Goal: Task Accomplishment & Management: Use online tool/utility

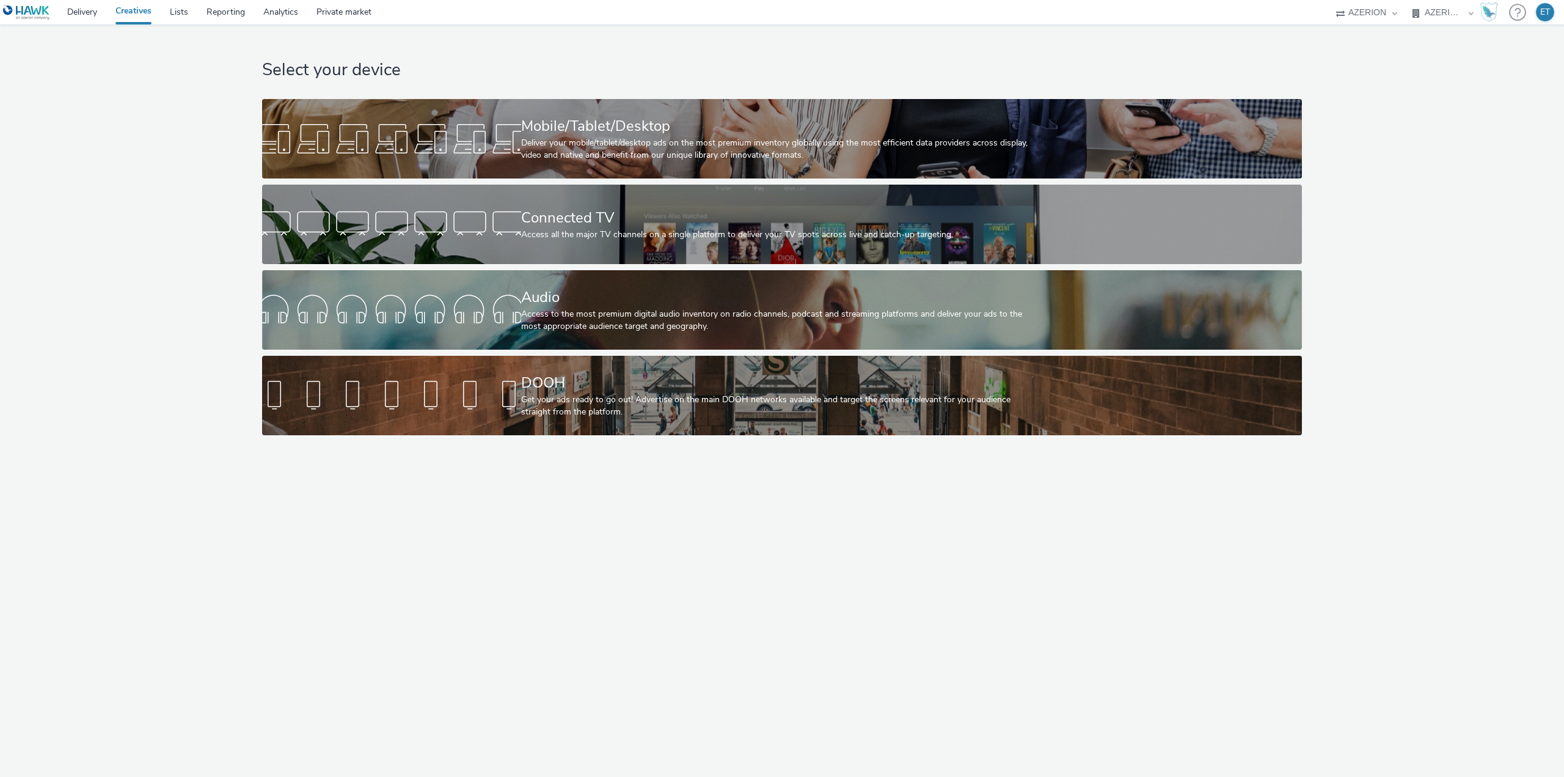
select select "79162ed7-0017-4339-93b0-3399b708648f"
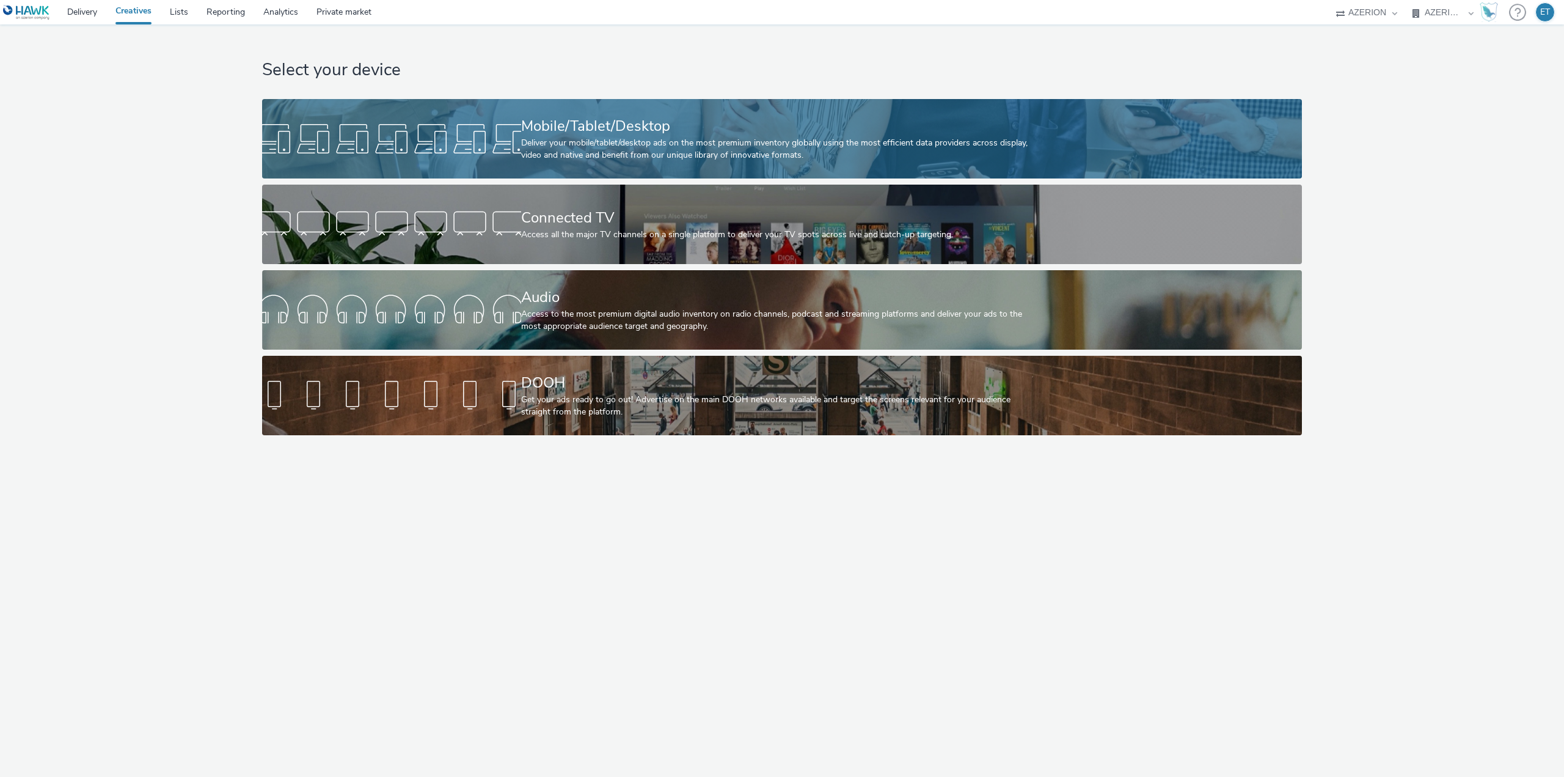
click at [579, 172] on div "Mobile/Tablet/Desktop Deliver your mobile/tablet/desktop ads on the most premiu…" at bounding box center [779, 138] width 517 height 79
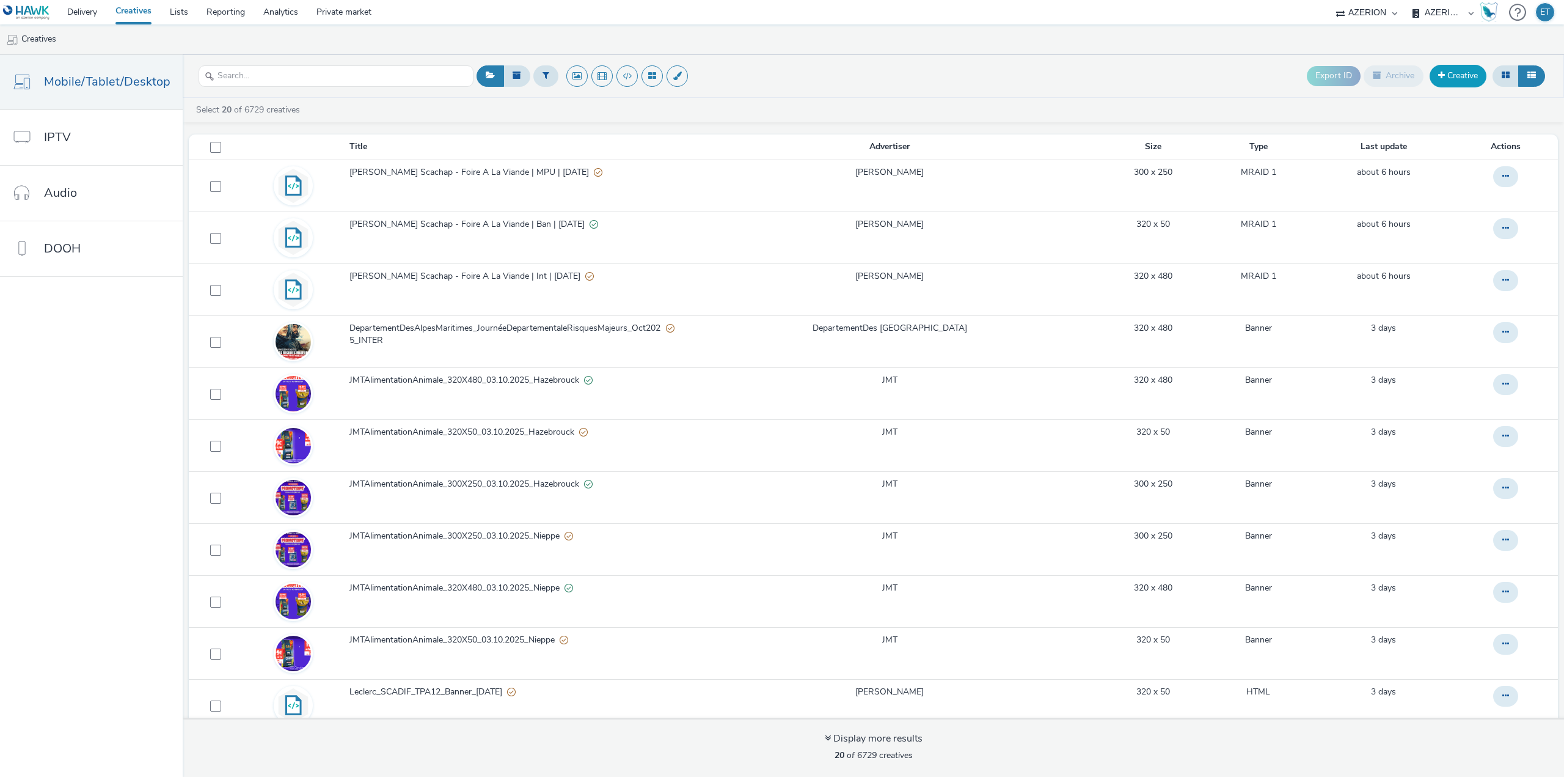
click at [1472, 79] on link "Creative" at bounding box center [1458, 76] width 57 height 22
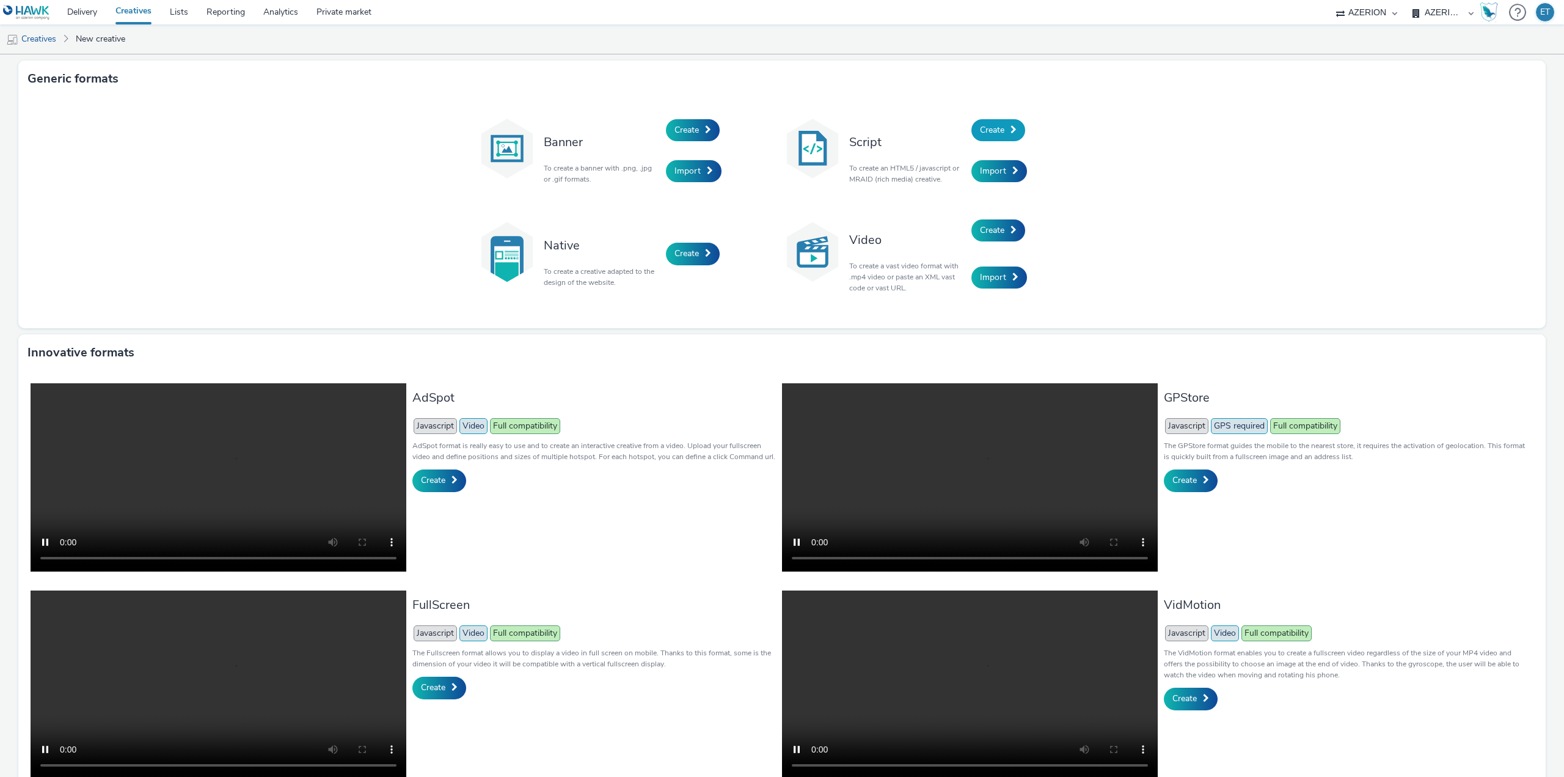
click at [1005, 129] on link "Create" at bounding box center [998, 130] width 54 height 22
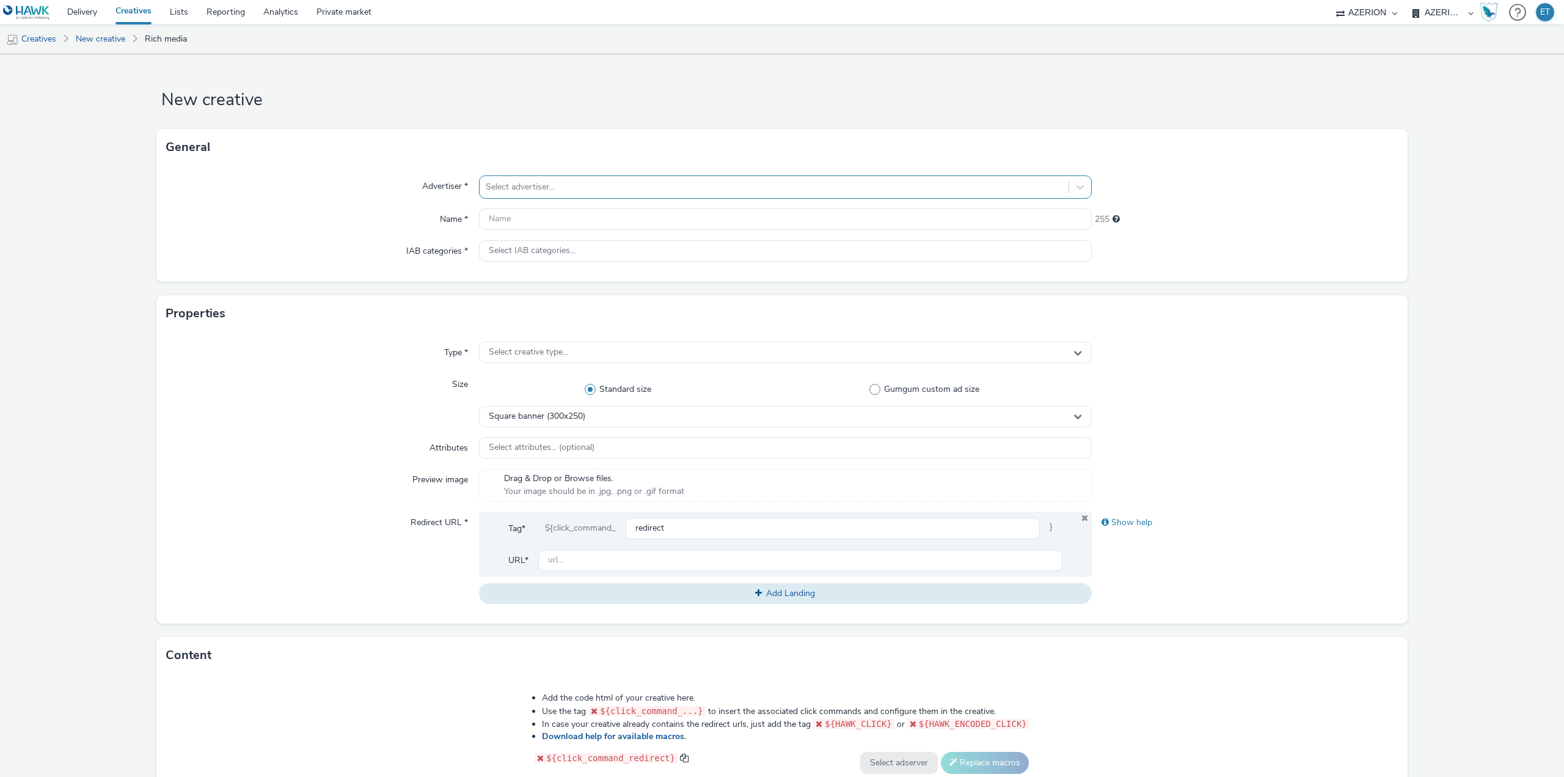
click at [759, 184] on div at bounding box center [774, 187] width 577 height 15
type input "lecl"
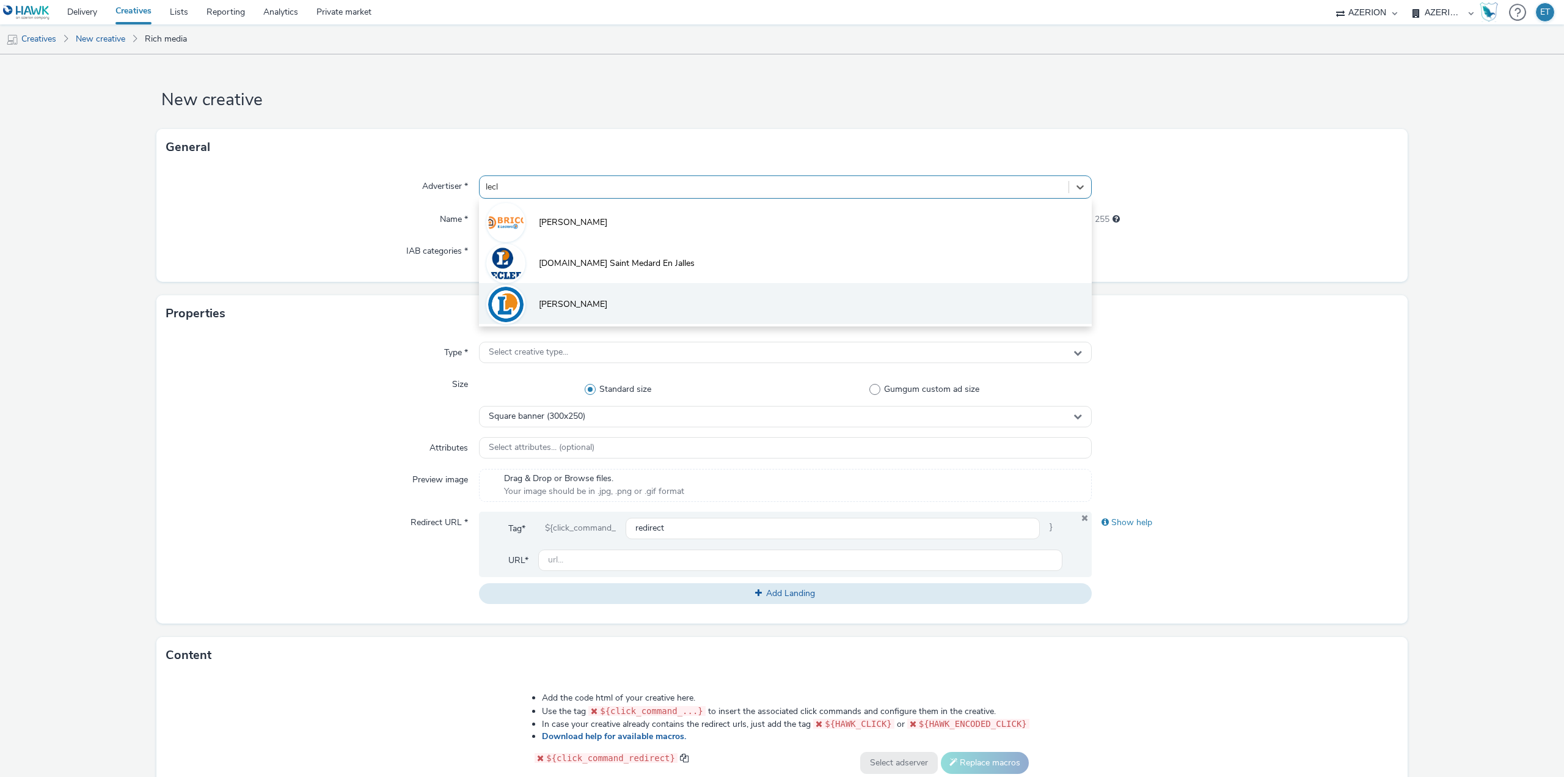
click at [723, 305] on li "[PERSON_NAME]" at bounding box center [785, 303] width 613 height 41
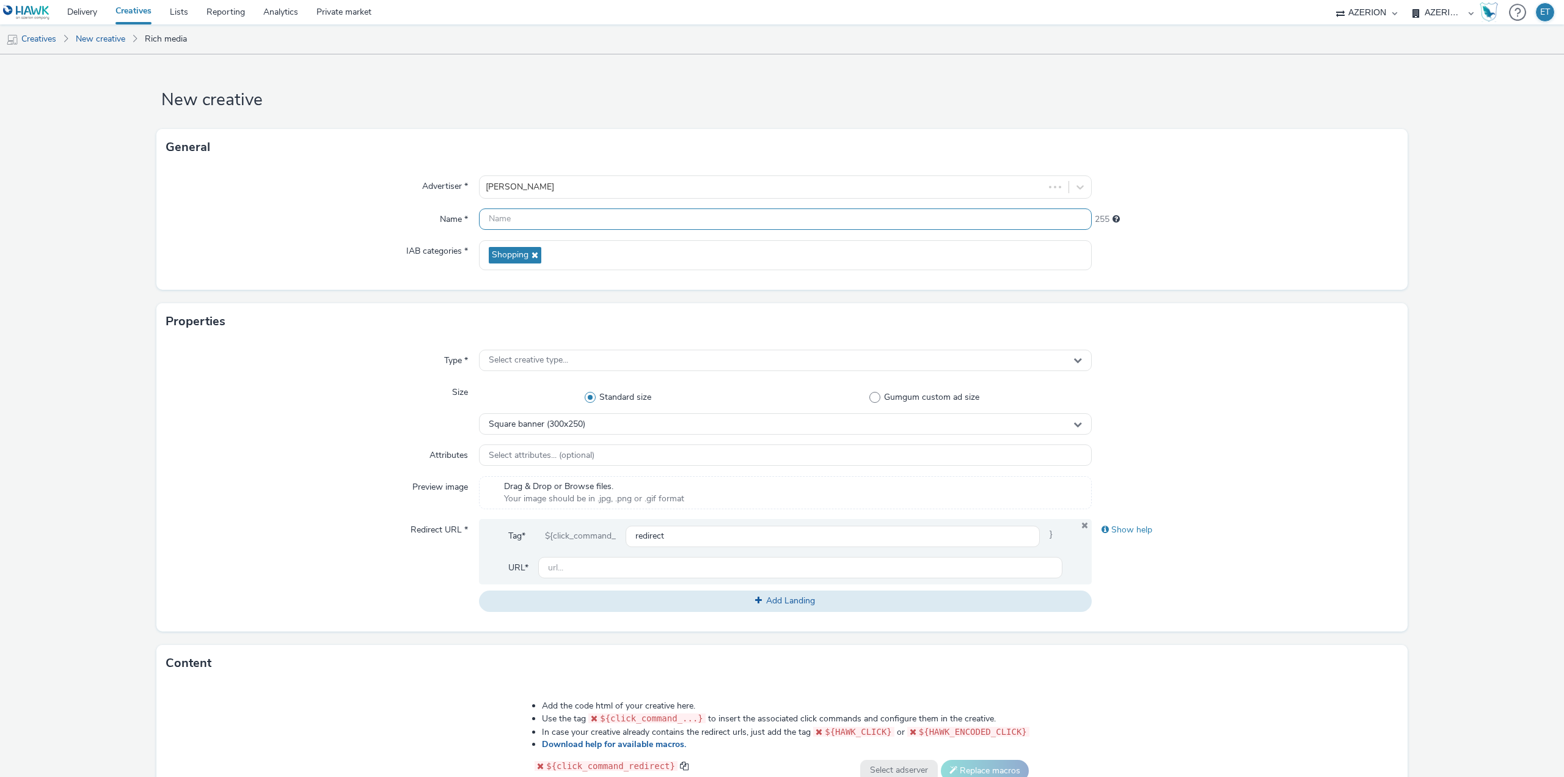
click at [623, 223] on input "text" at bounding box center [785, 218] width 613 height 21
type input "Leclerc_SCACHAP_TPA12_06.10.2025"
click at [623, 352] on div "Select creative type..." at bounding box center [785, 359] width 613 height 21
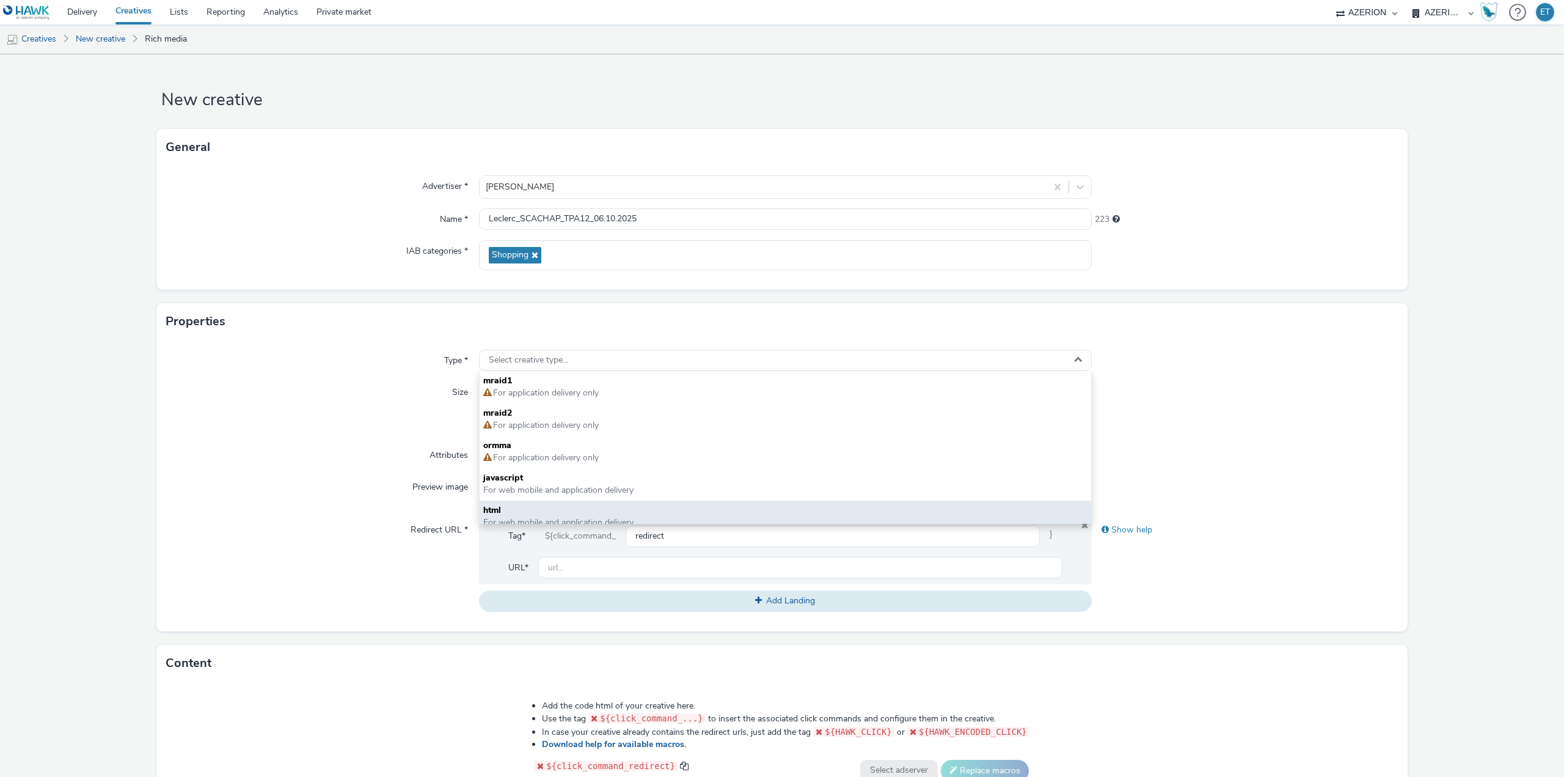
click at [590, 516] on span "html" at bounding box center [785, 510] width 604 height 12
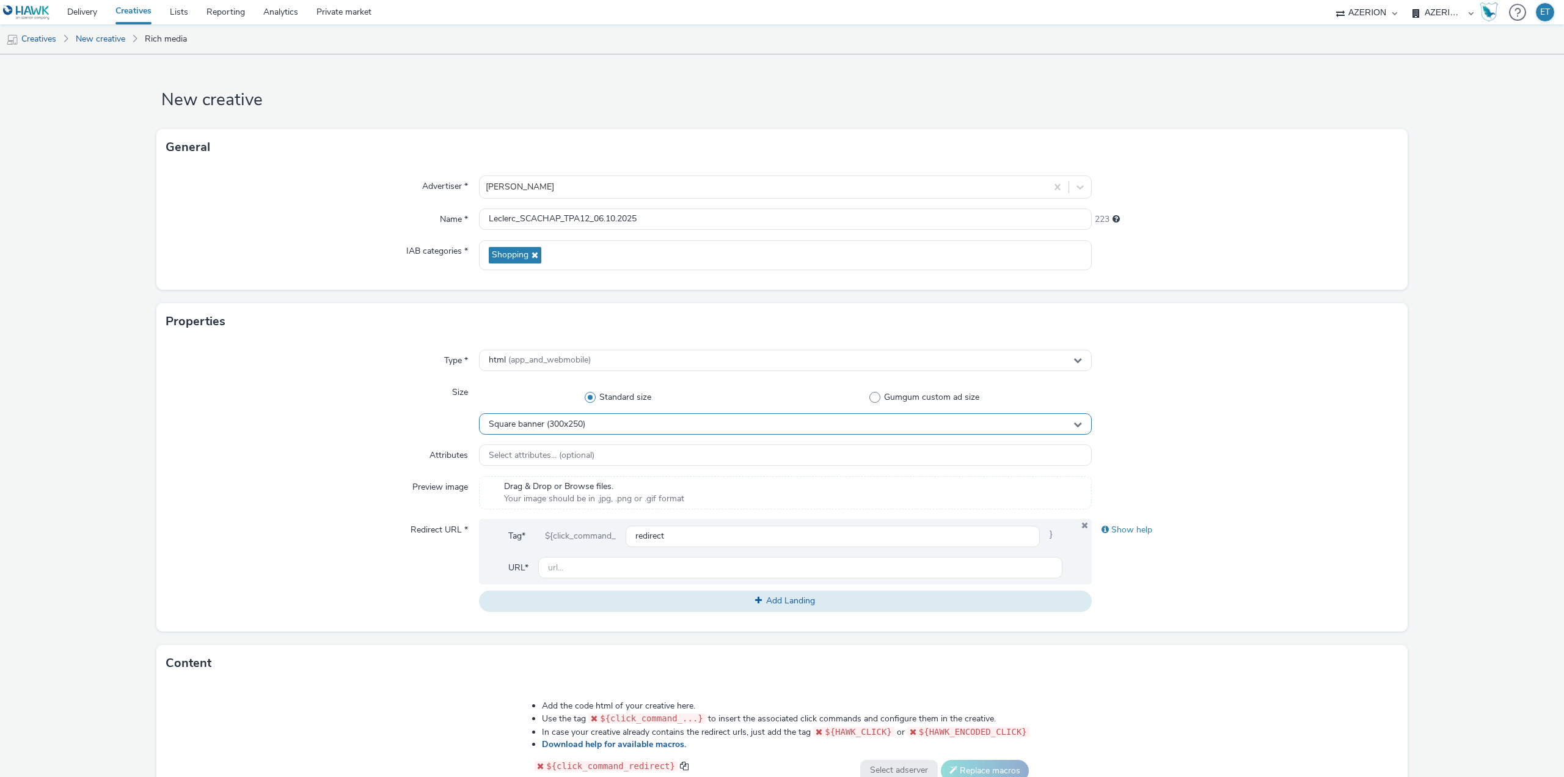
click at [588, 417] on div "Square banner (300x250)" at bounding box center [785, 423] width 613 height 21
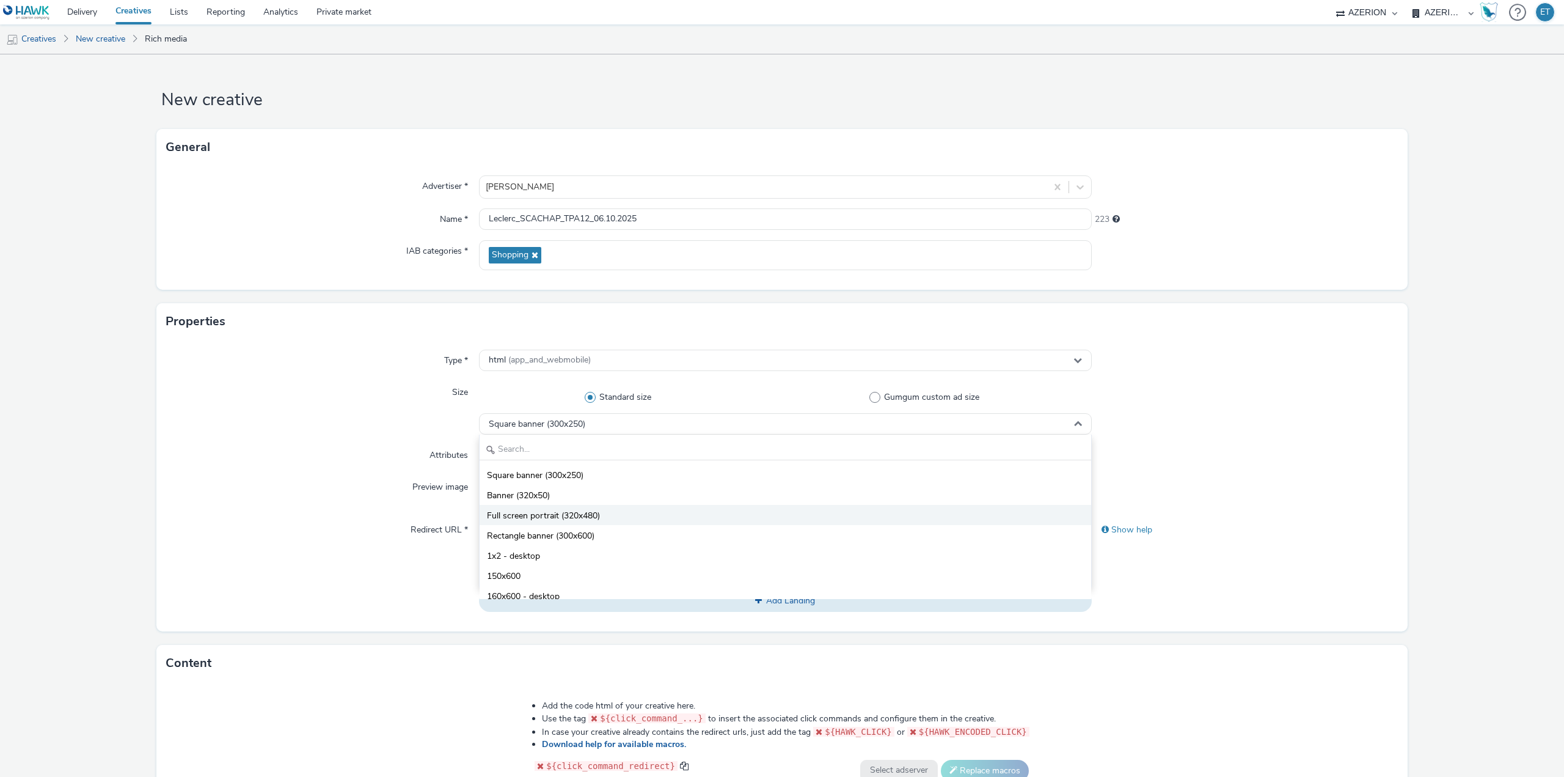
click at [604, 516] on li "Full screen portrait (320x480)" at bounding box center [786, 515] width 612 height 20
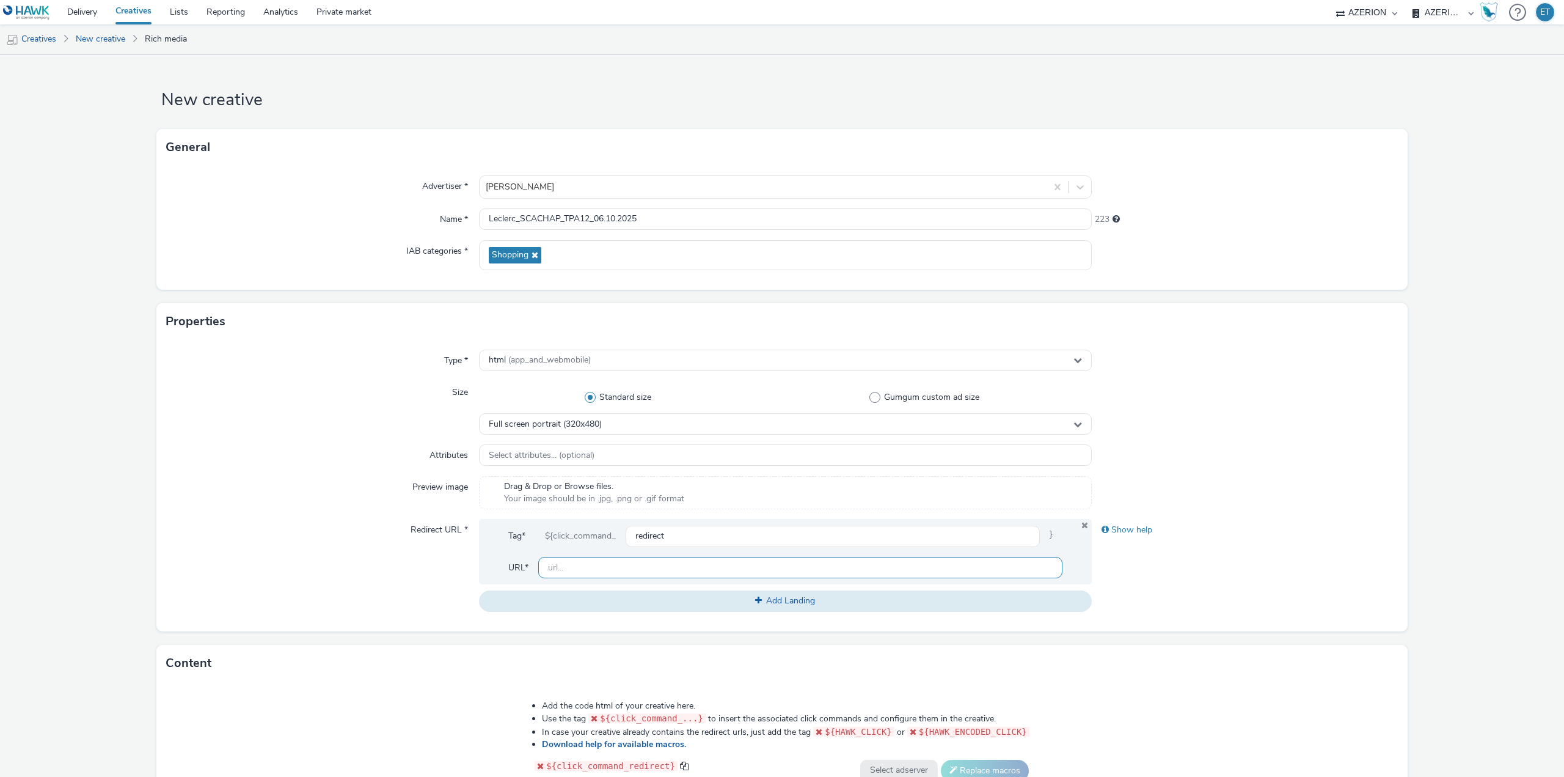
click at [629, 565] on input "text" at bounding box center [800, 567] width 524 height 21
type input "[URL][PERSON_NAME][DOMAIN_NAME]"
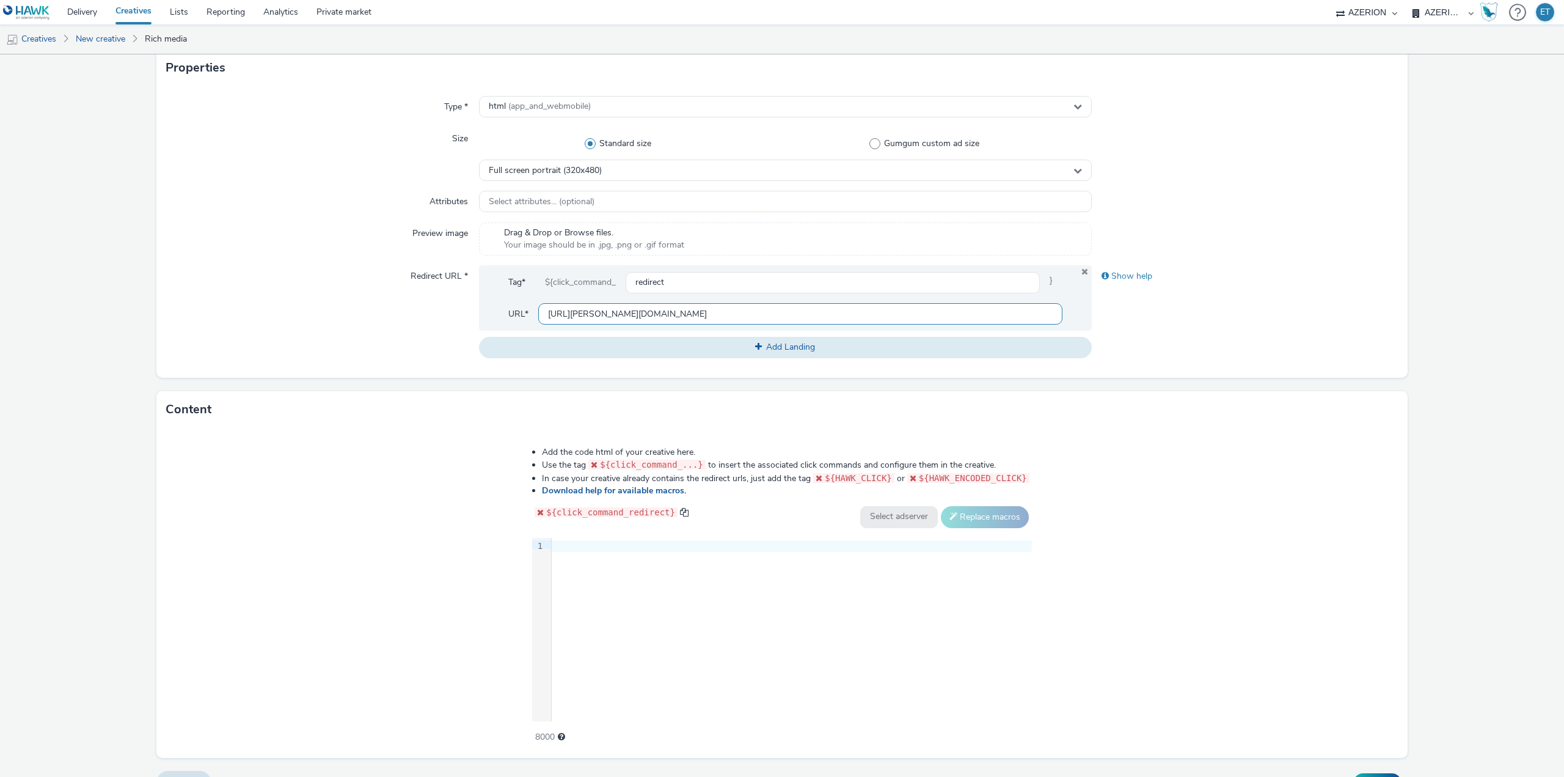
scroll to position [279, 0]
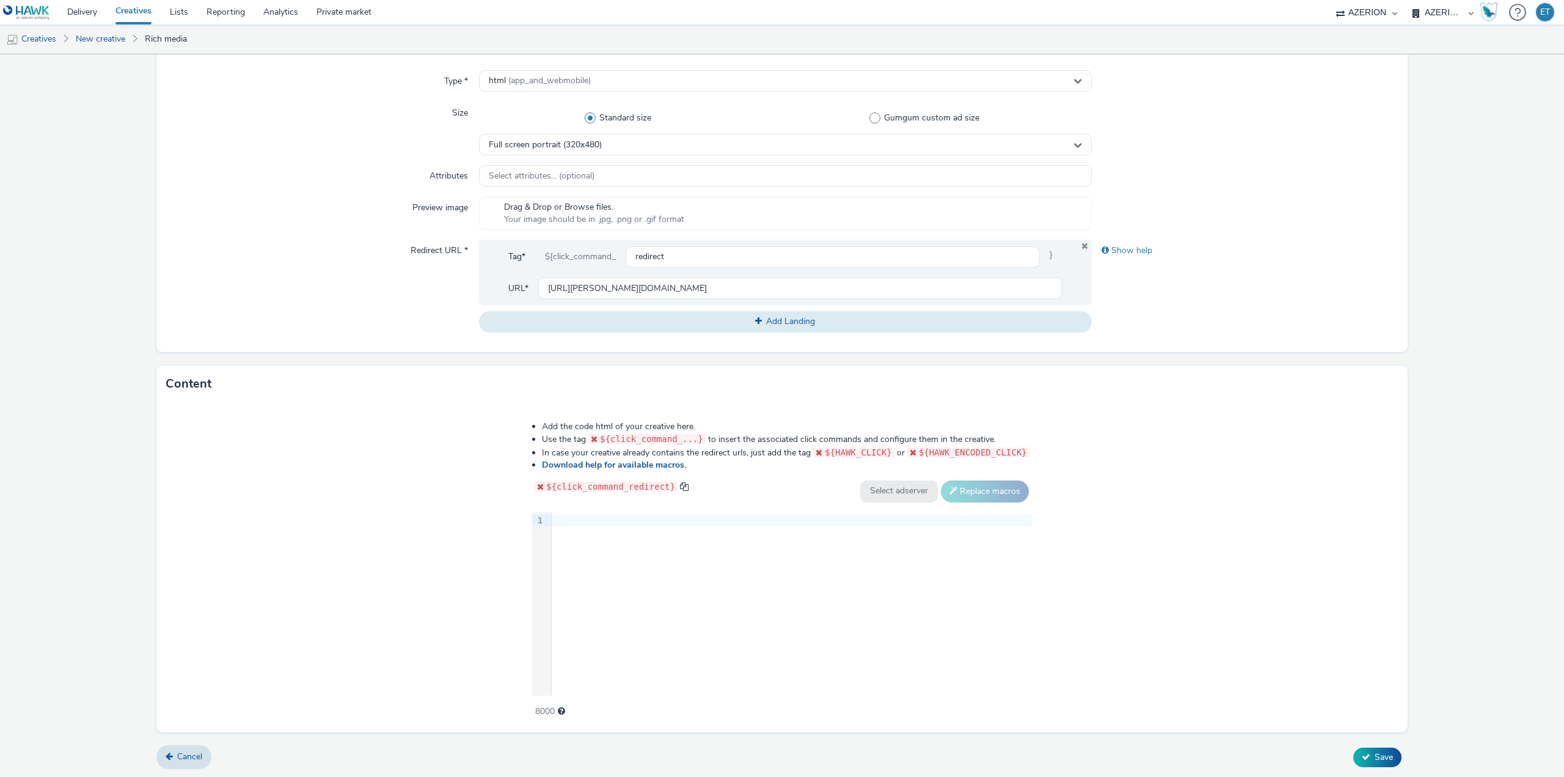
click at [659, 519] on div at bounding box center [792, 520] width 480 height 12
click at [633, 518] on div at bounding box center [792, 520] width 480 height 12
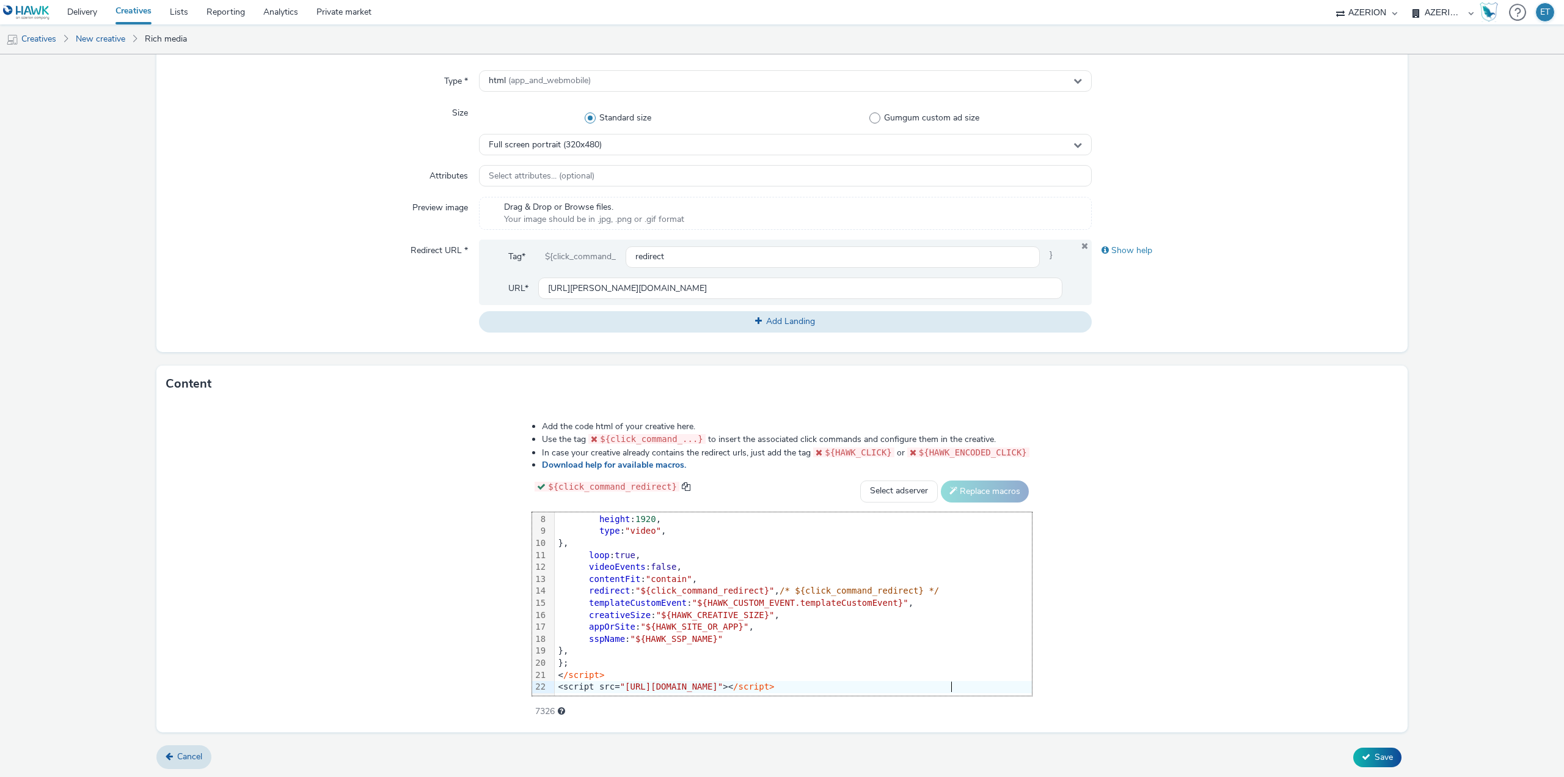
scroll to position [85, 0]
click at [1361, 749] on button "Save" at bounding box center [1377, 757] width 48 height 20
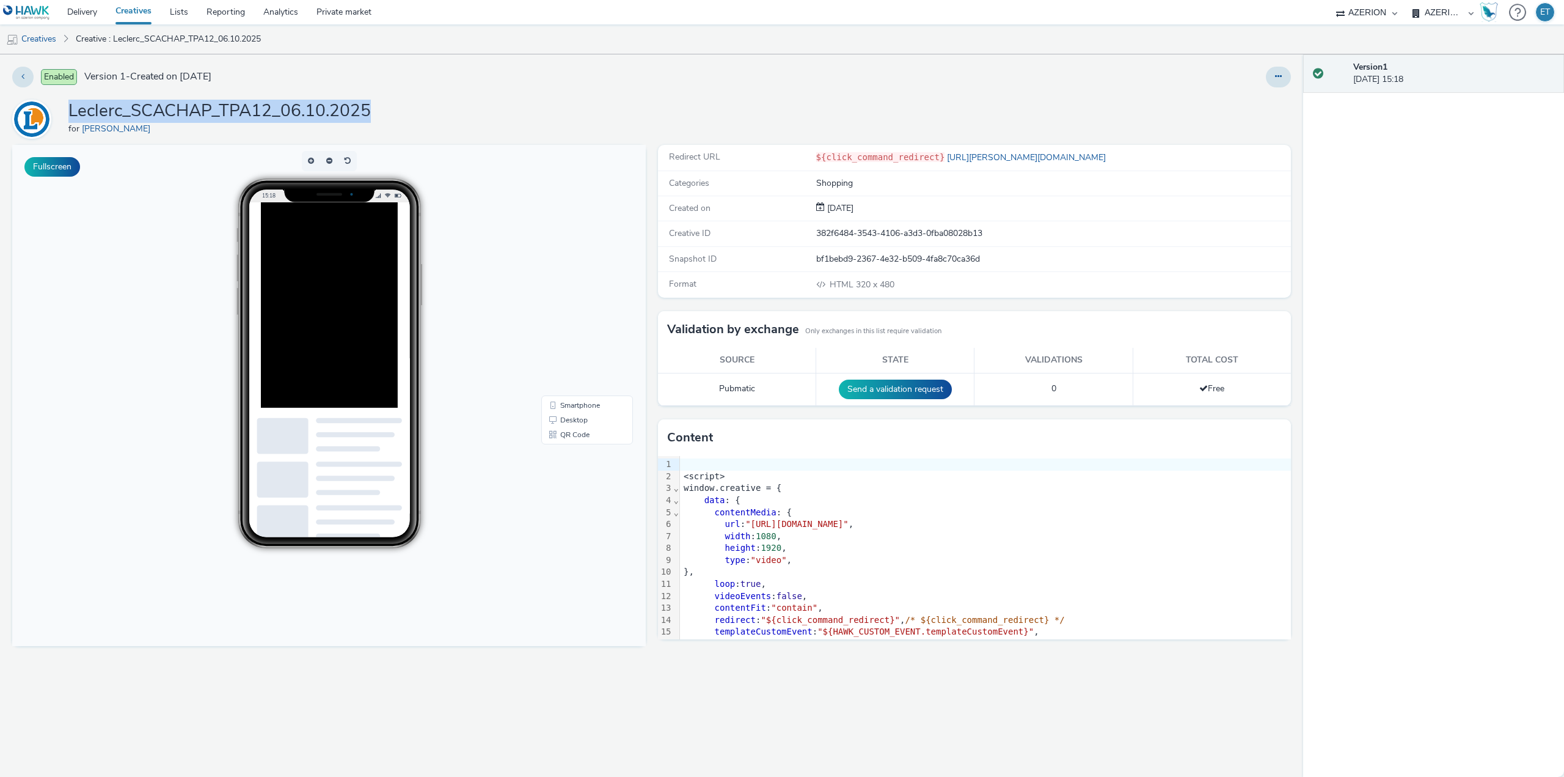
drag, startPoint x: 374, startPoint y: 112, endPoint x: 66, endPoint y: 111, distance: 307.9
click at [66, 111] on div "Leclerc_SCACHAP_TPA12_06.10.2025 for [PERSON_NAME]" at bounding box center [651, 119] width 1279 height 39
click at [1277, 81] on button at bounding box center [1278, 77] width 25 height 21
click at [1266, 106] on link "Edit" at bounding box center [1245, 101] width 92 height 24
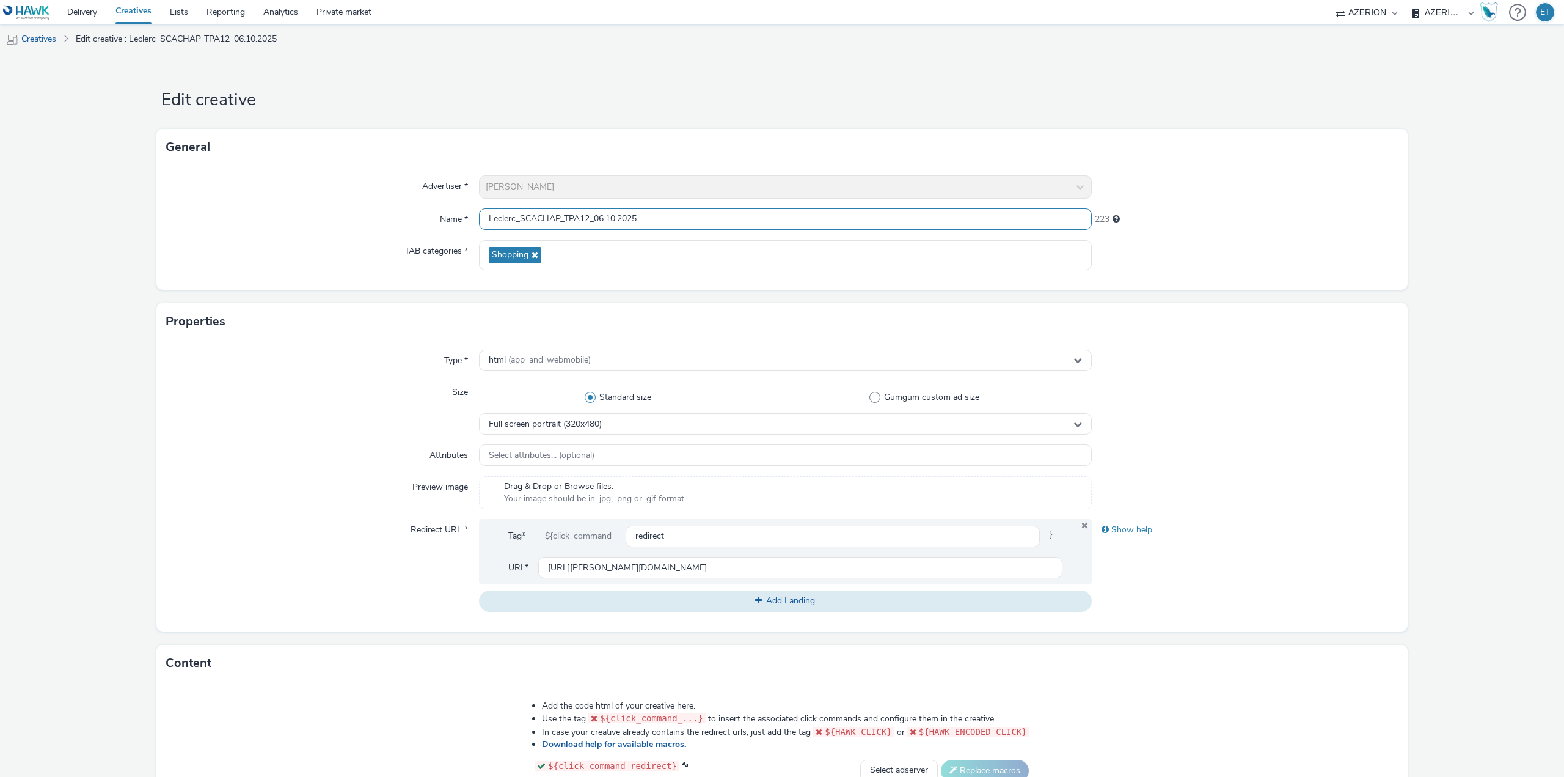
click at [596, 219] on input "Leclerc_SCACHAP_TPA12_06.10.2025" at bounding box center [785, 218] width 613 height 21
click at [594, 218] on input "Leclerc_SCACHAP_TPA12_0320X480_6.10.2025" at bounding box center [785, 218] width 613 height 21
click at [596, 217] on input "Leclerc_SCACHAP_TPA12_0320X480_6.10.2025" at bounding box center [785, 218] width 613 height 21
click at [596, 217] on input "Leclerc_SCACHAP_TPA12_320X480_6.10.2025" at bounding box center [785, 218] width 613 height 21
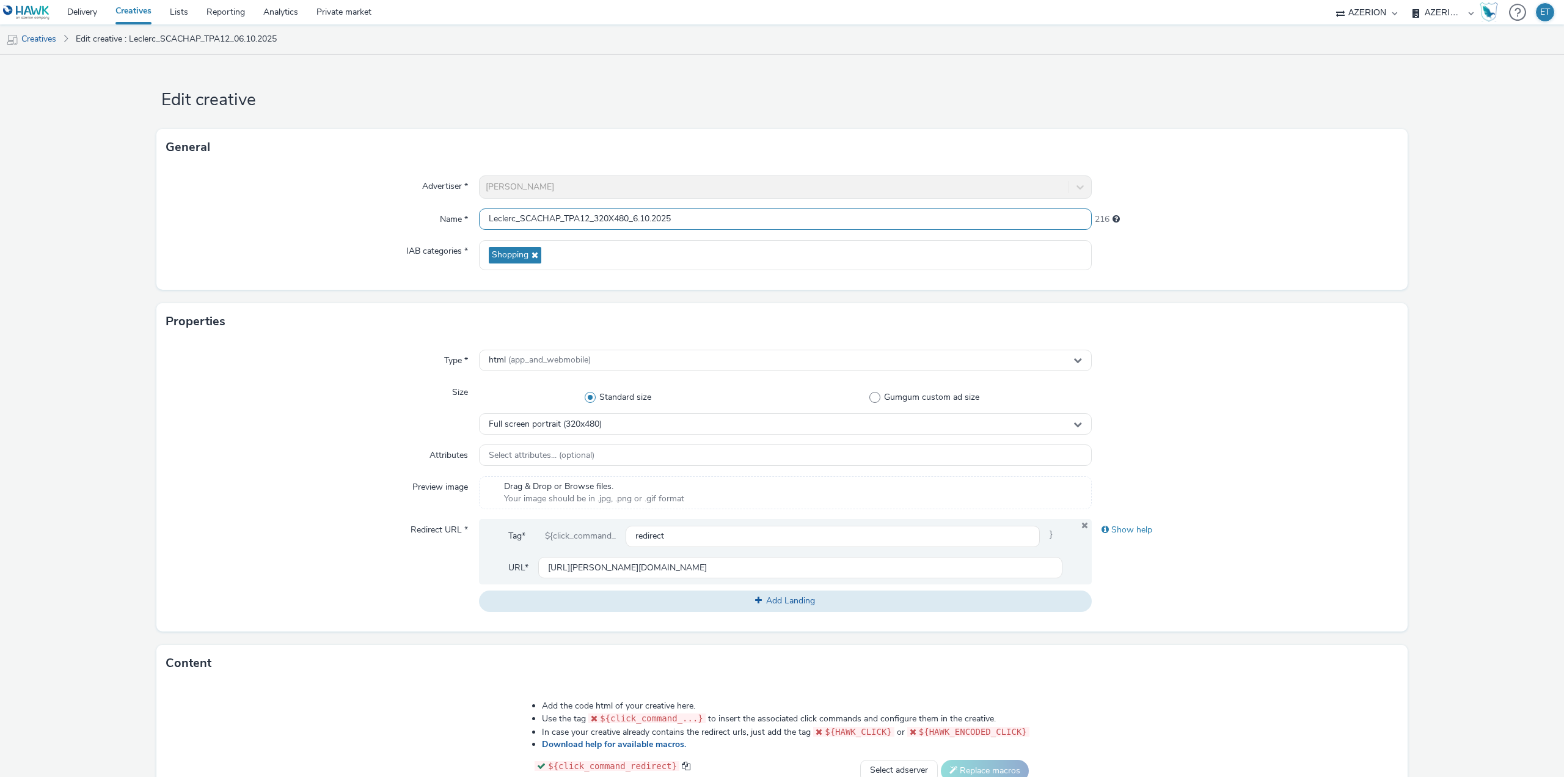
click at [596, 217] on input "Leclerc_SCACHAP_TPA12_320X480_6.10.2025" at bounding box center [785, 218] width 613 height 21
type input "Leclerc_SCACHAP_TPA12_320X480_6.10.2025"
click at [71, 257] on form "Edit creative General Advertiser * [PERSON_NAME] Name * Leclerc_SCACHAP_TPA12_3…" at bounding box center [782, 555] width 1564 height 1003
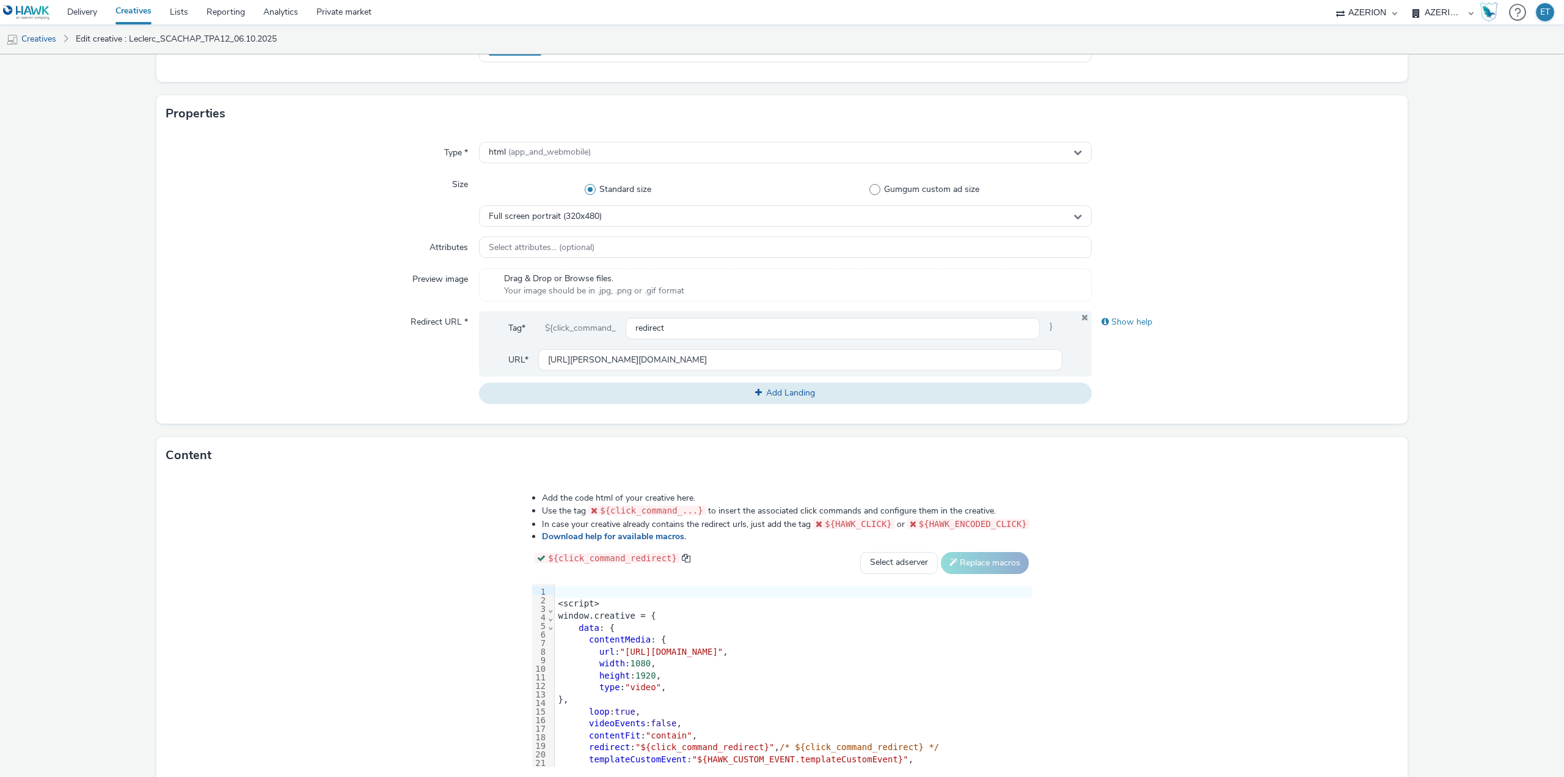
scroll to position [279, 0]
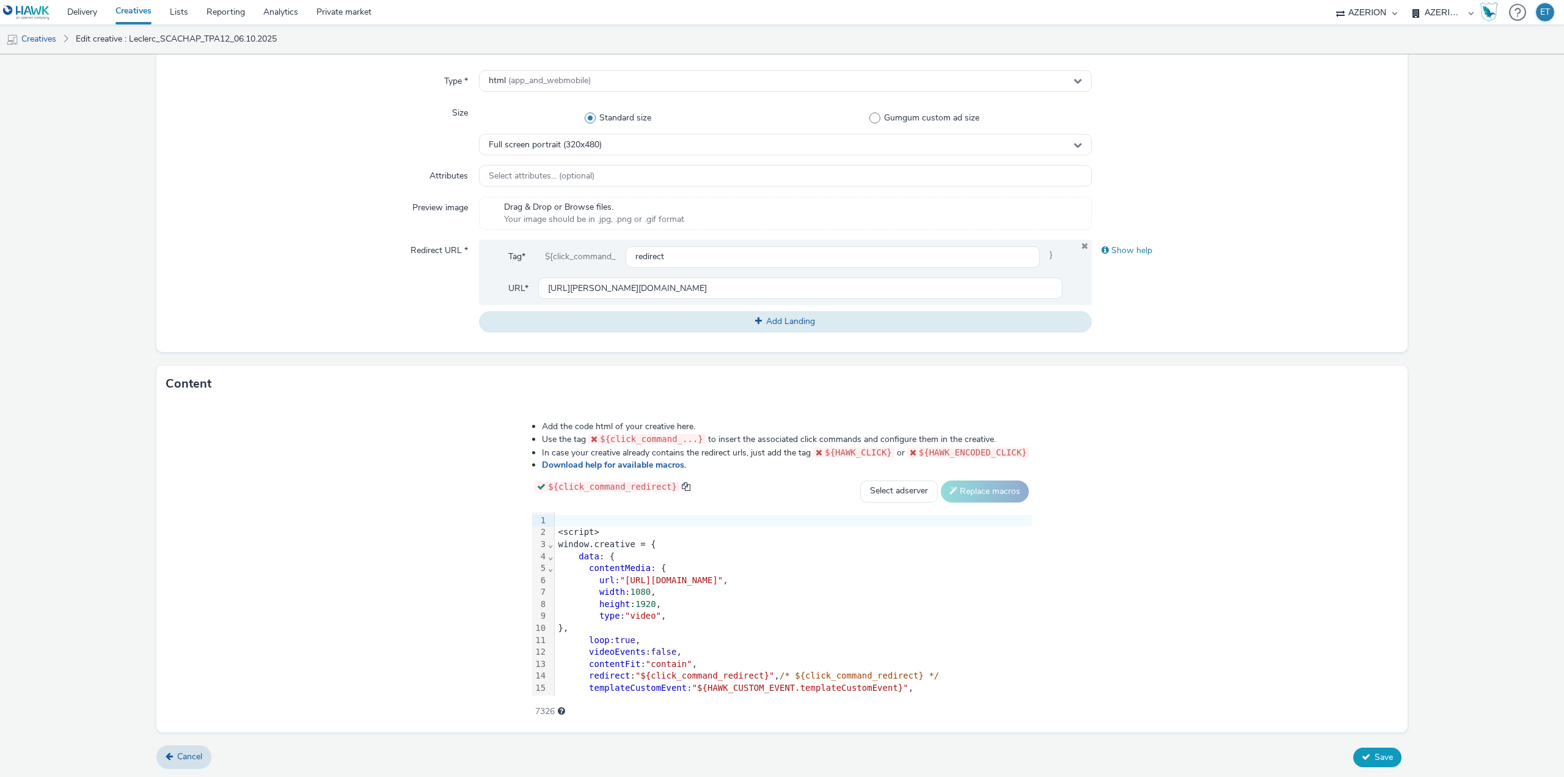
click at [1375, 751] on span "Save" at bounding box center [1384, 757] width 18 height 12
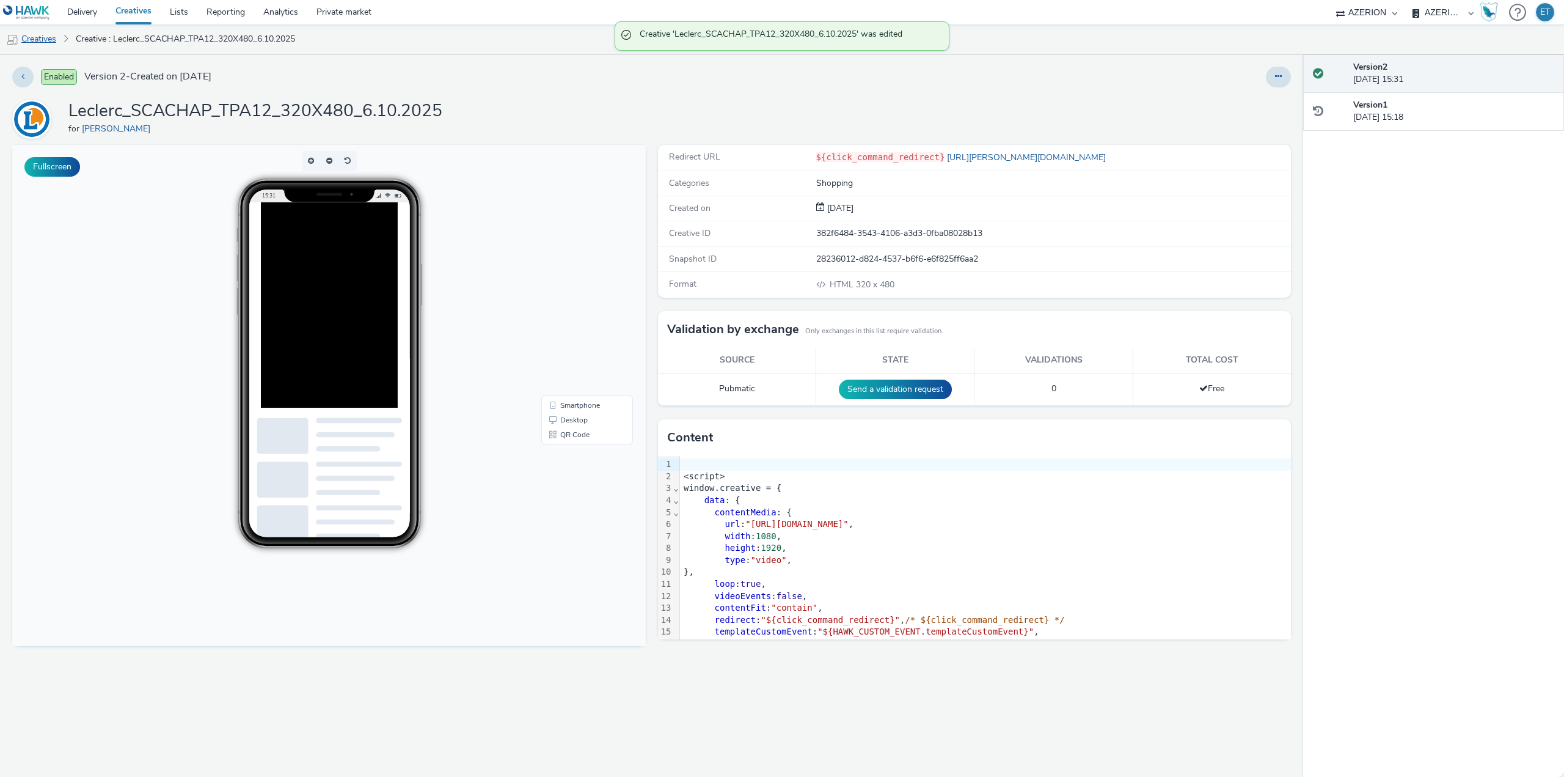
click at [44, 37] on link "Creatives" at bounding box center [31, 38] width 62 height 29
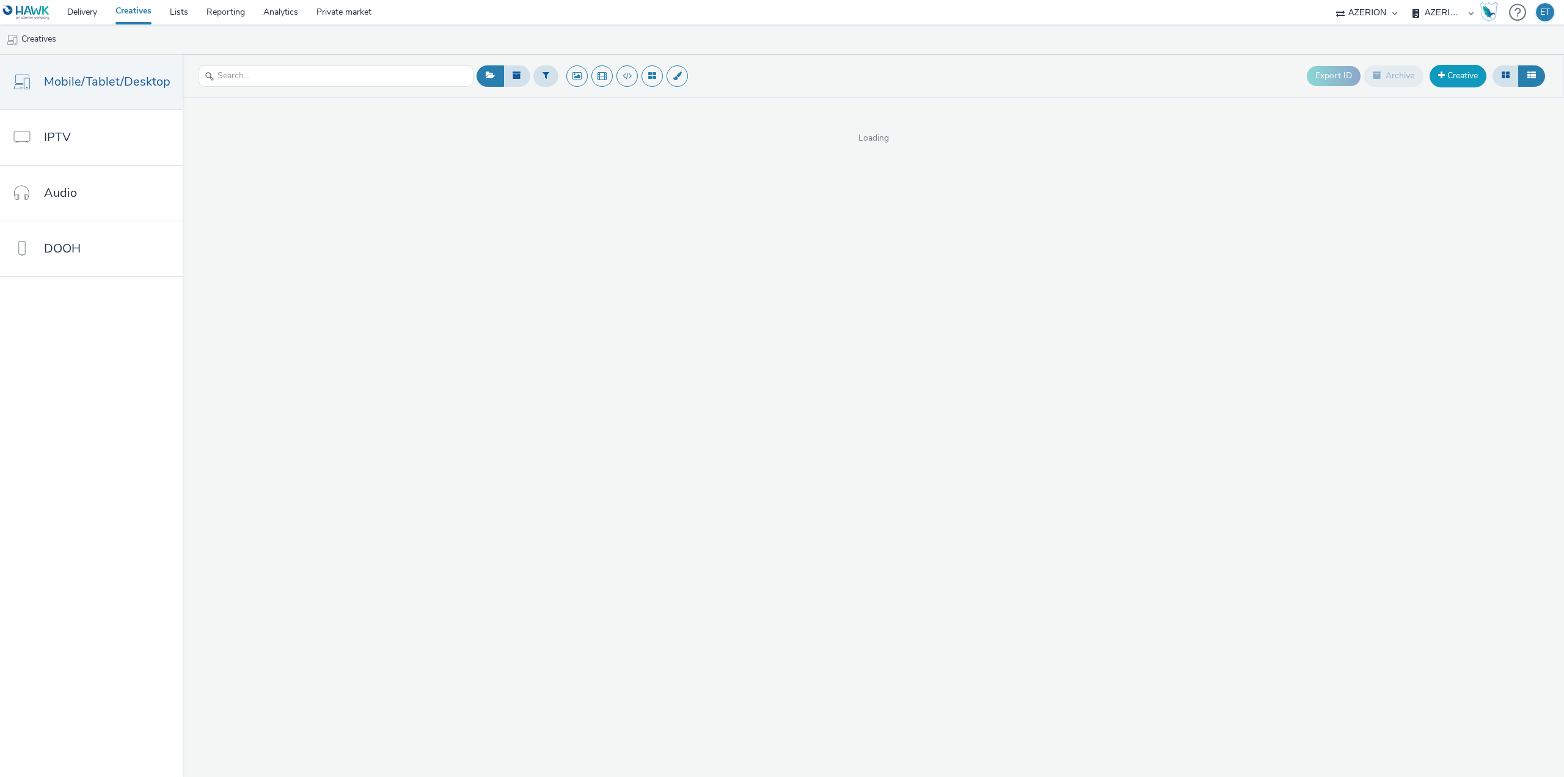
click at [1453, 78] on link "Creative" at bounding box center [1458, 76] width 57 height 22
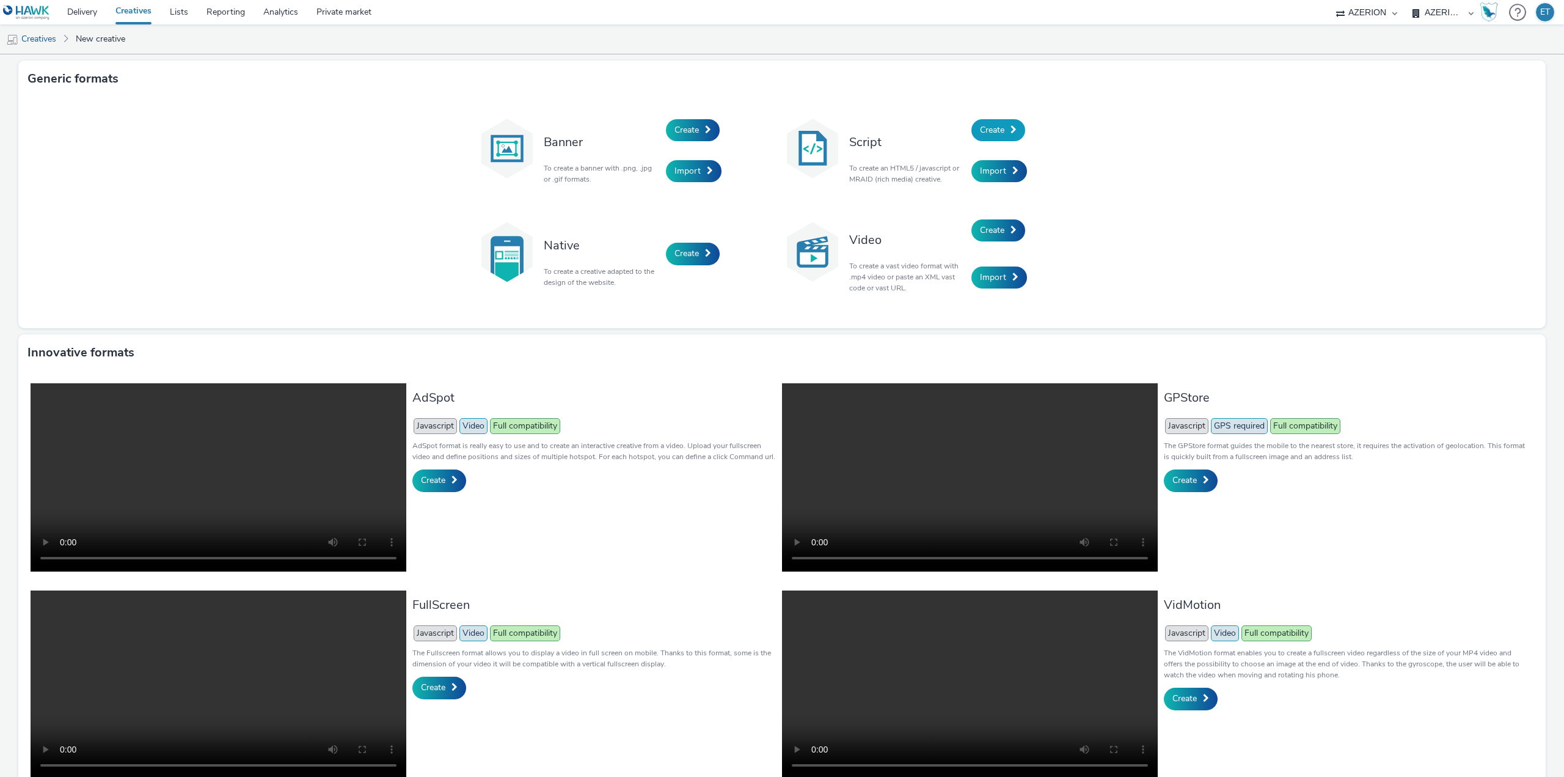
click at [993, 129] on span "Create" at bounding box center [992, 130] width 24 height 12
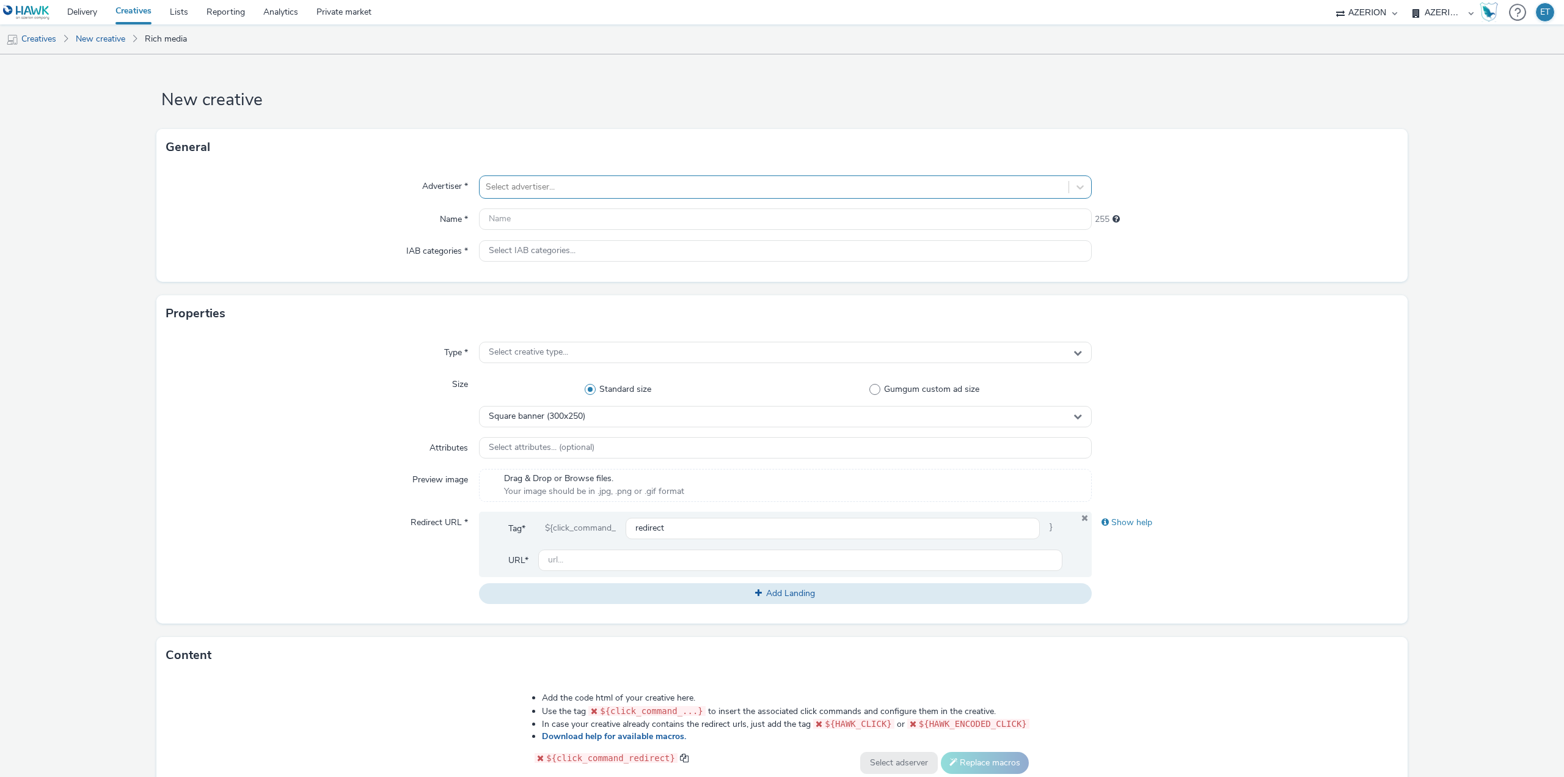
click at [564, 194] on div at bounding box center [774, 187] width 577 height 15
type input "LECL"
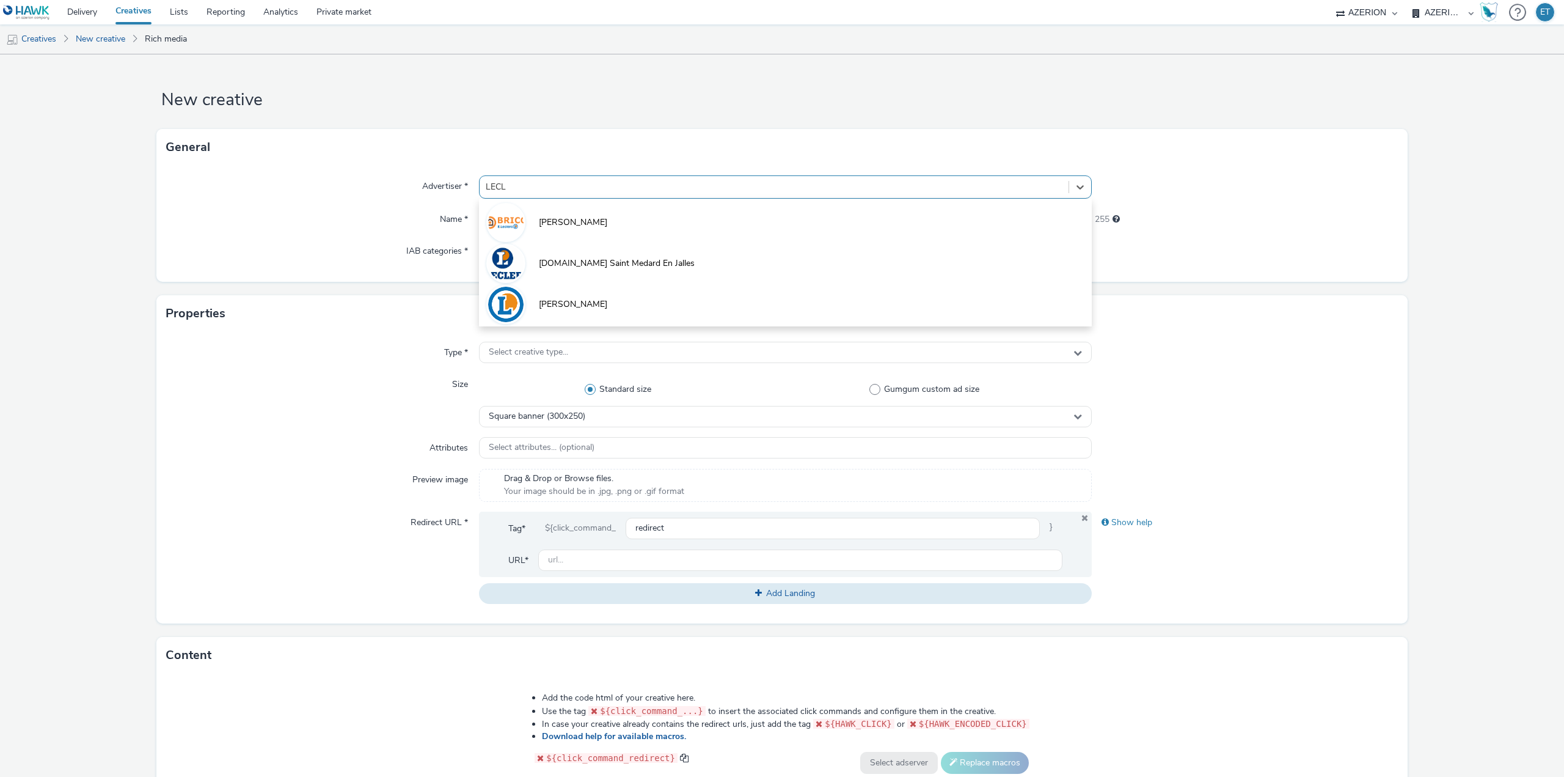
click at [593, 308] on li "[PERSON_NAME]" at bounding box center [785, 303] width 613 height 41
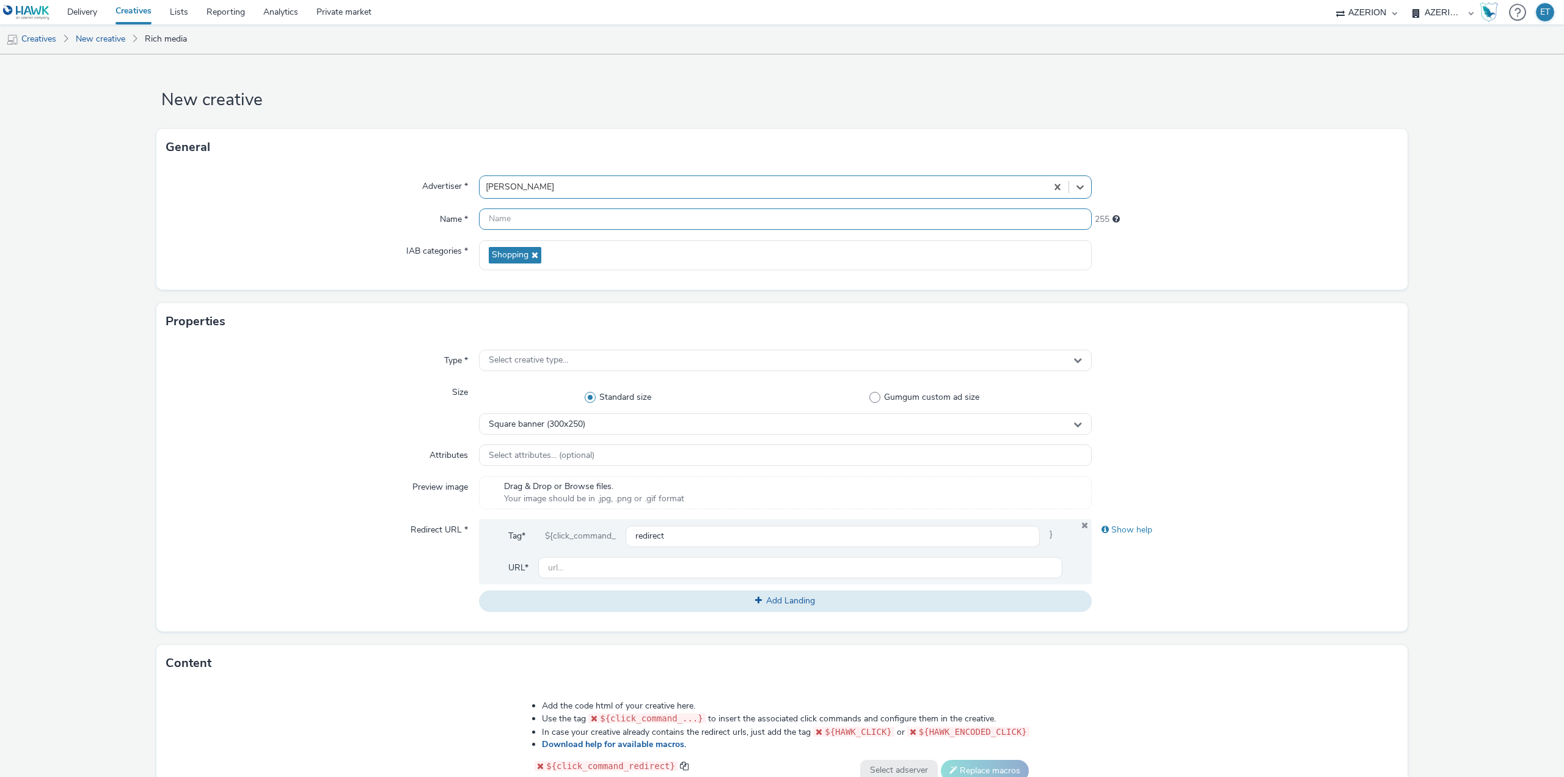
click at [571, 221] on input "text" at bounding box center [785, 218] width 613 height 21
paste input "Leclerc_SCACHAP_TPA12_320X480_6.10.2025"
click at [601, 218] on input "Leclerc_SCACHAP_TPA12_320X480_6.10.2025" at bounding box center [785, 218] width 613 height 21
click at [626, 219] on input "Leclerc_SCACHAP_TPA12_320X480_6.10.2025" at bounding box center [785, 218] width 613 height 21
type input "Leclerc_SCACHAP_TPA12_320X50_6.10.2025"
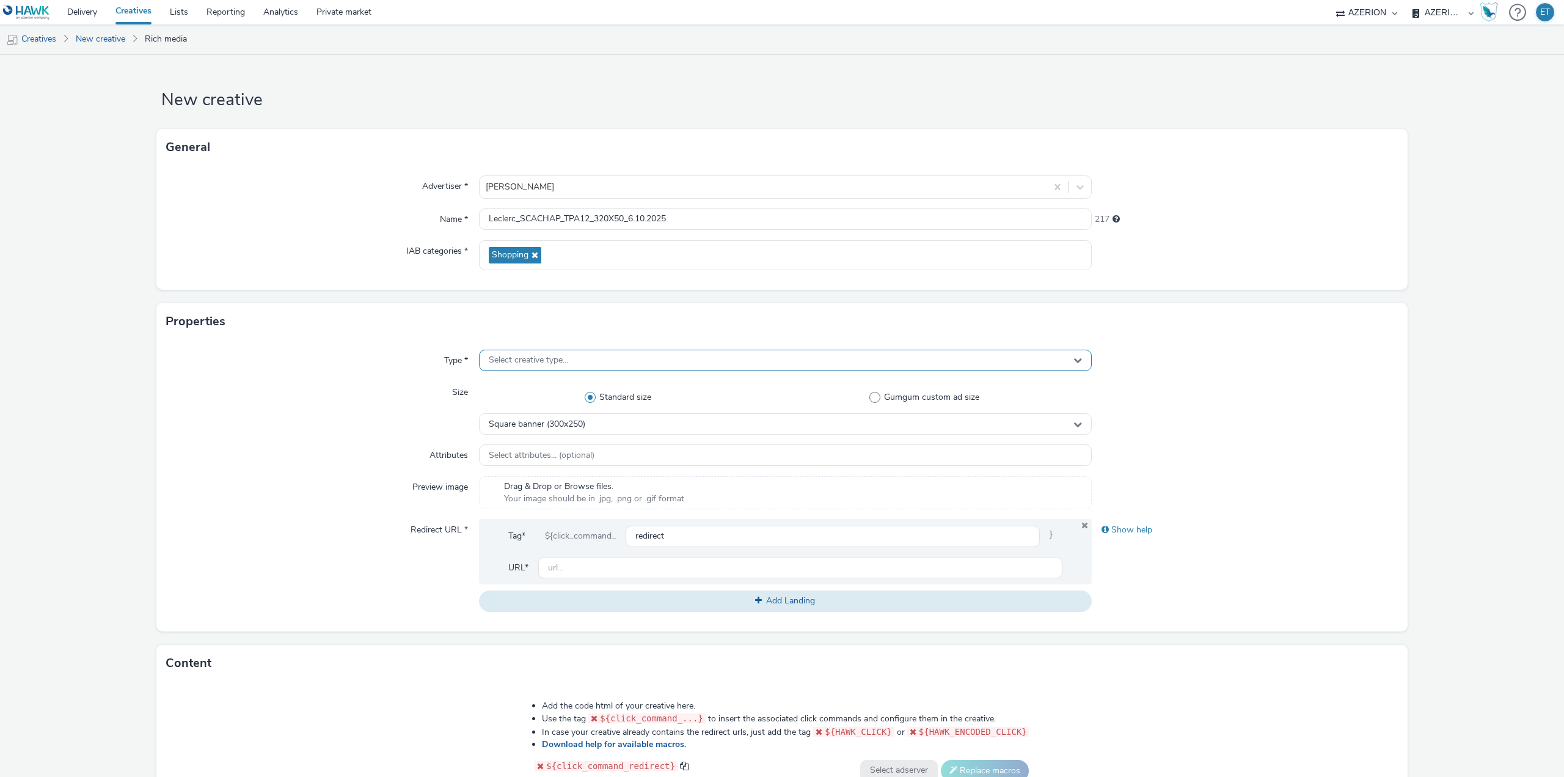
drag, startPoint x: 546, startPoint y: 364, endPoint x: 545, endPoint y: 456, distance: 91.7
click at [546, 370] on div "Select creative type..." at bounding box center [785, 359] width 613 height 21
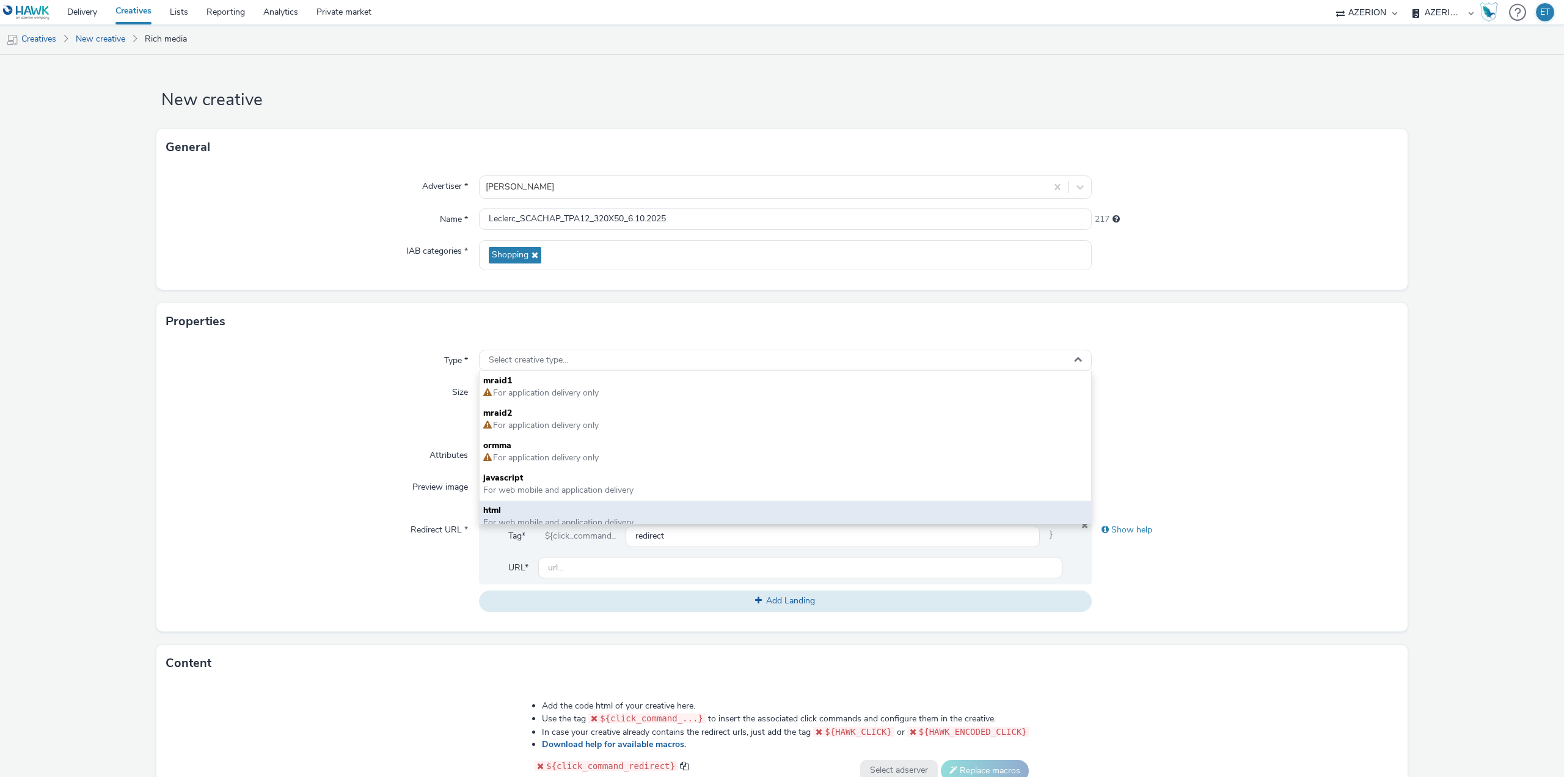
click at [536, 511] on span "html" at bounding box center [785, 510] width 604 height 12
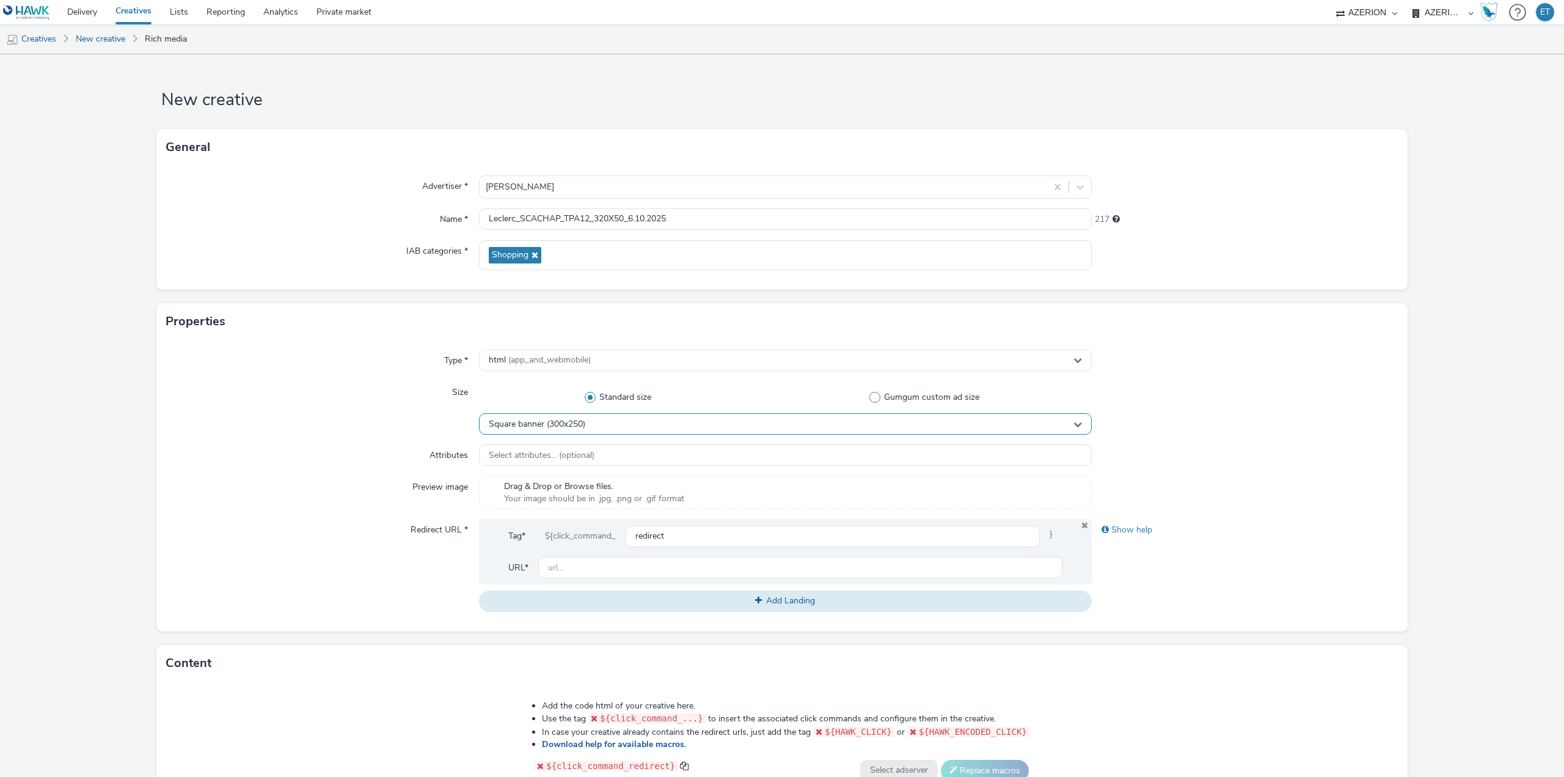
click at [566, 425] on span "Square banner (300x250)" at bounding box center [537, 424] width 97 height 10
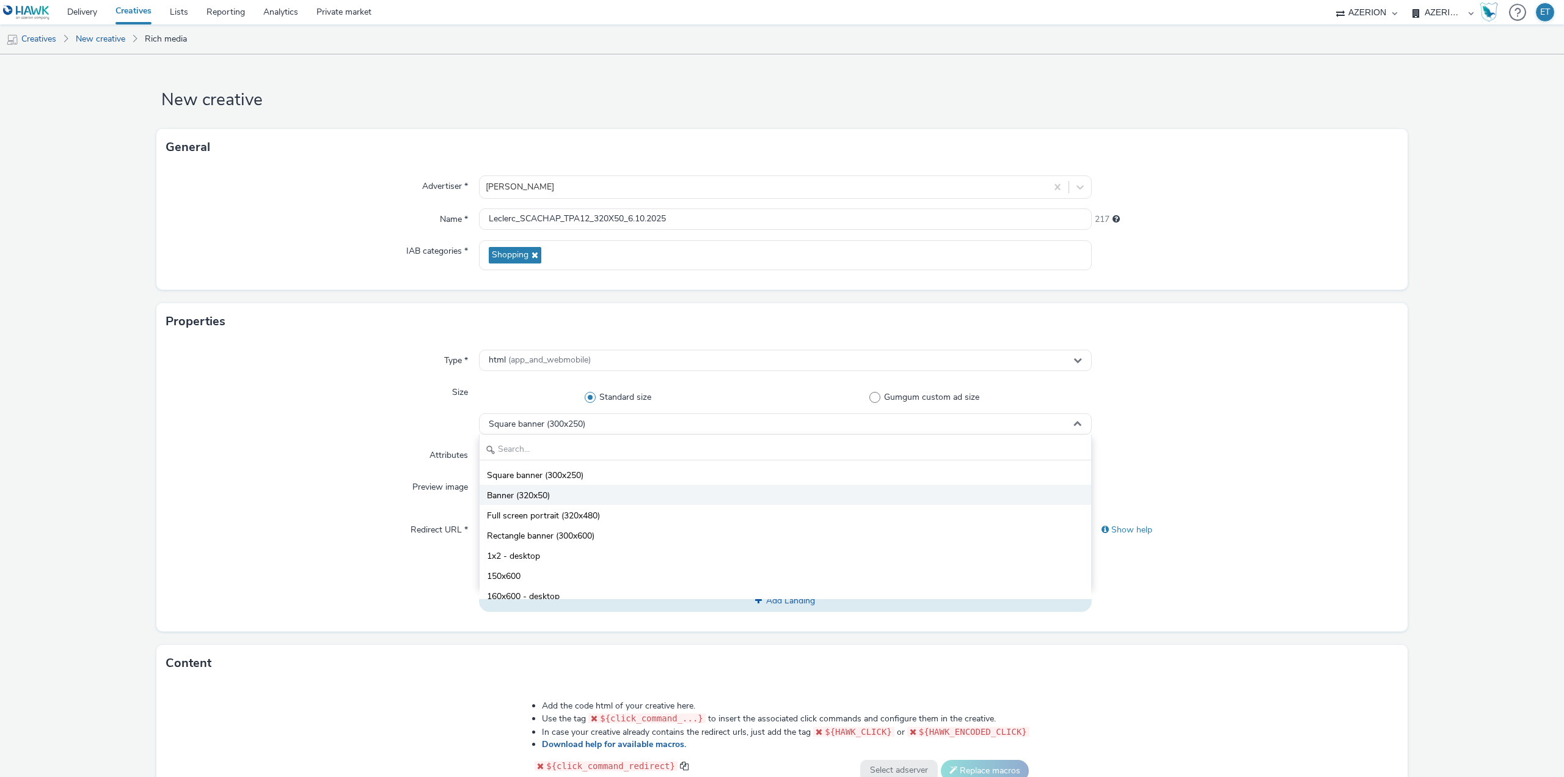
click at [561, 498] on li "Banner (320x50)" at bounding box center [786, 495] width 612 height 20
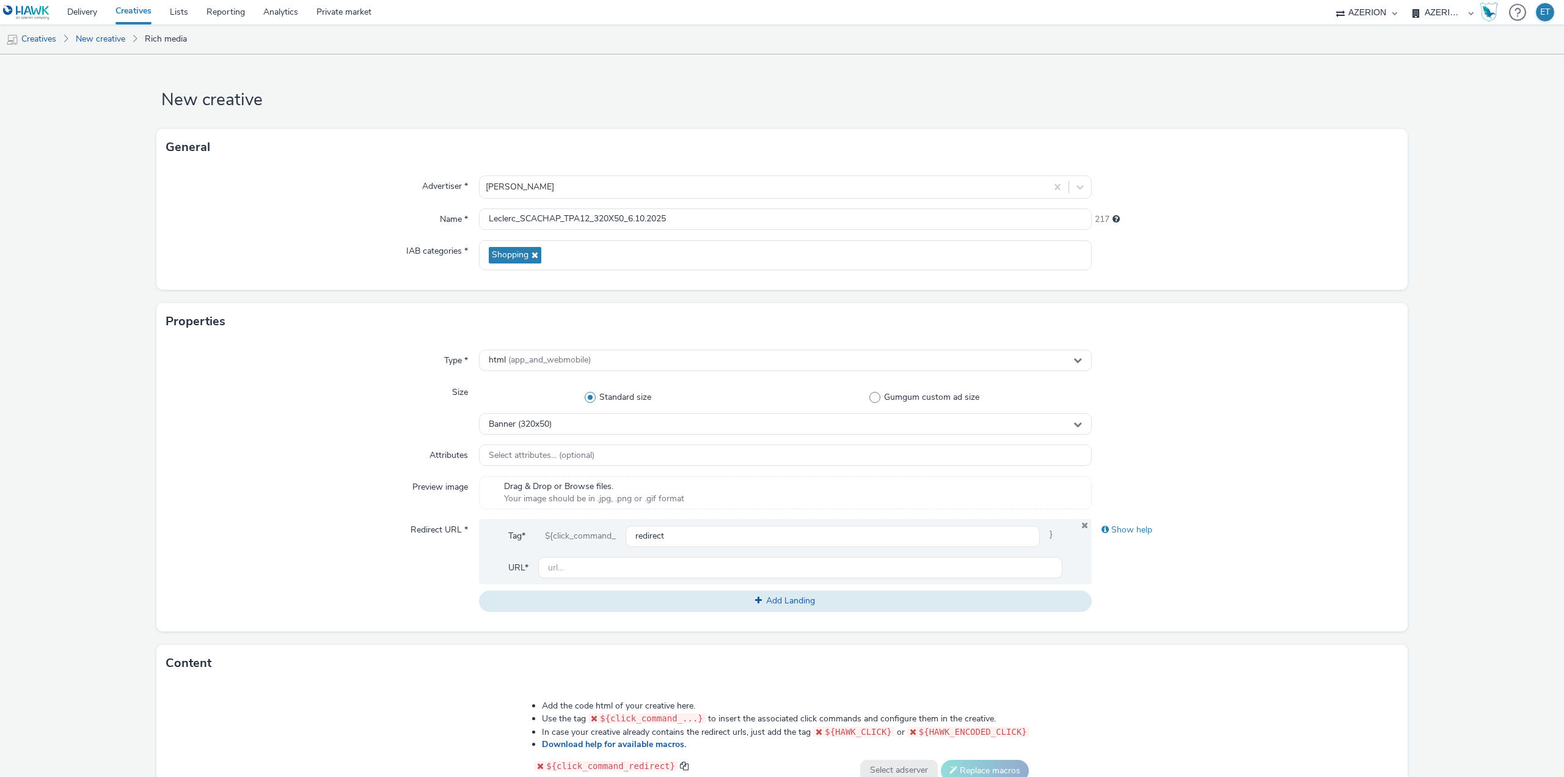
scroll to position [244, 0]
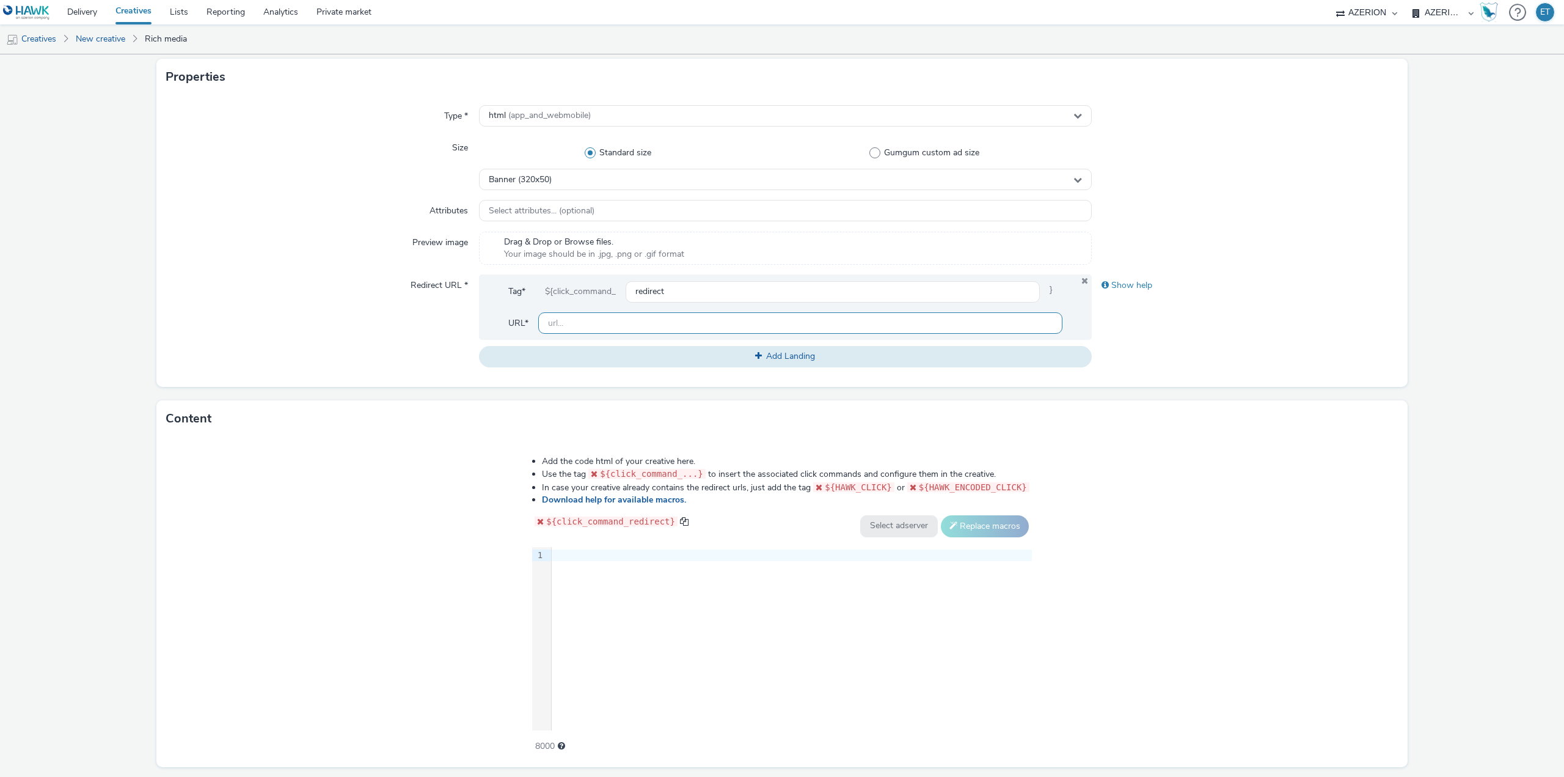
click at [626, 317] on input "text" at bounding box center [800, 322] width 524 height 21
type input "[URL][PERSON_NAME][DOMAIN_NAME]"
click at [701, 552] on div at bounding box center [792, 555] width 480 height 12
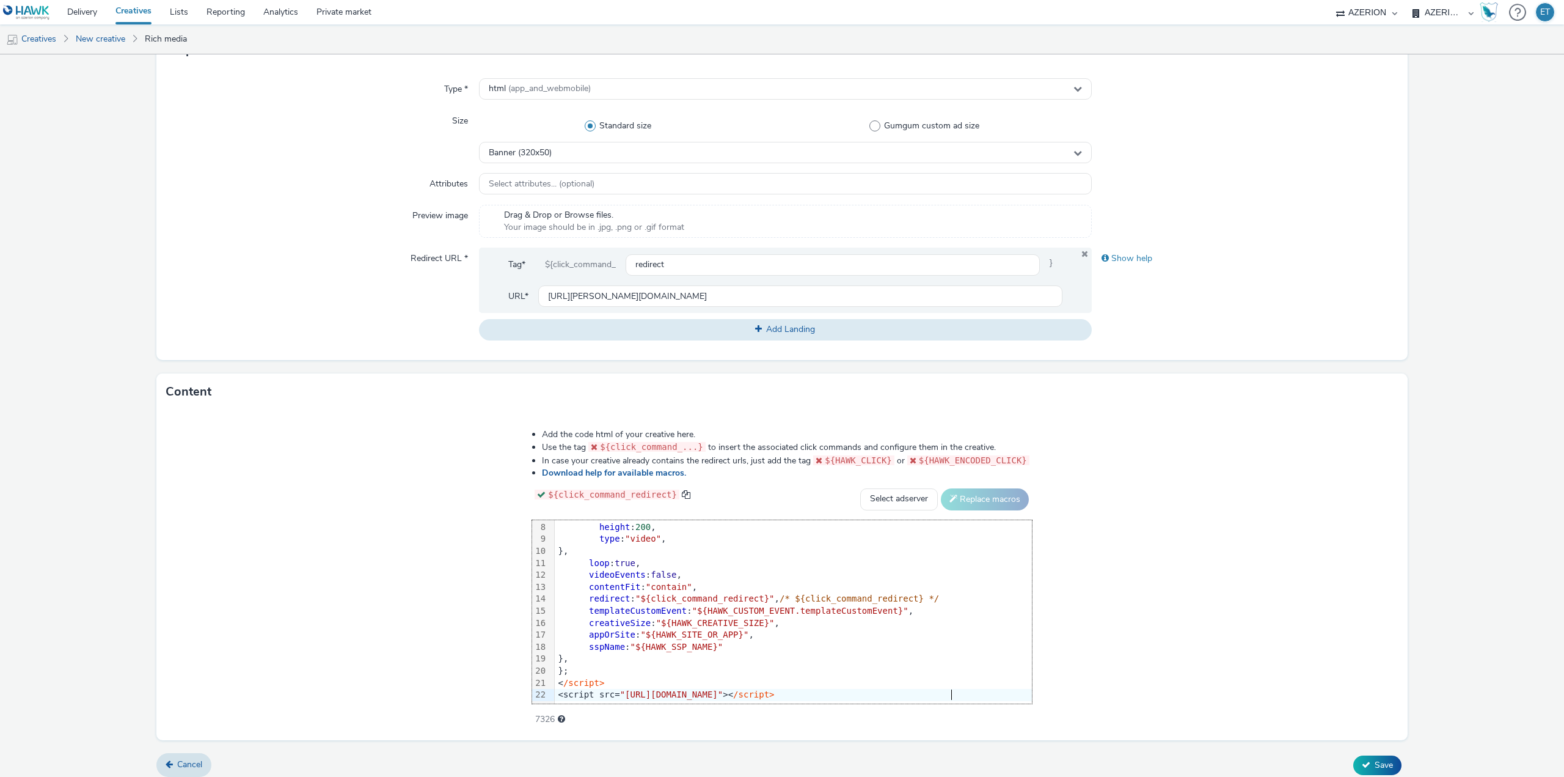
scroll to position [279, 0]
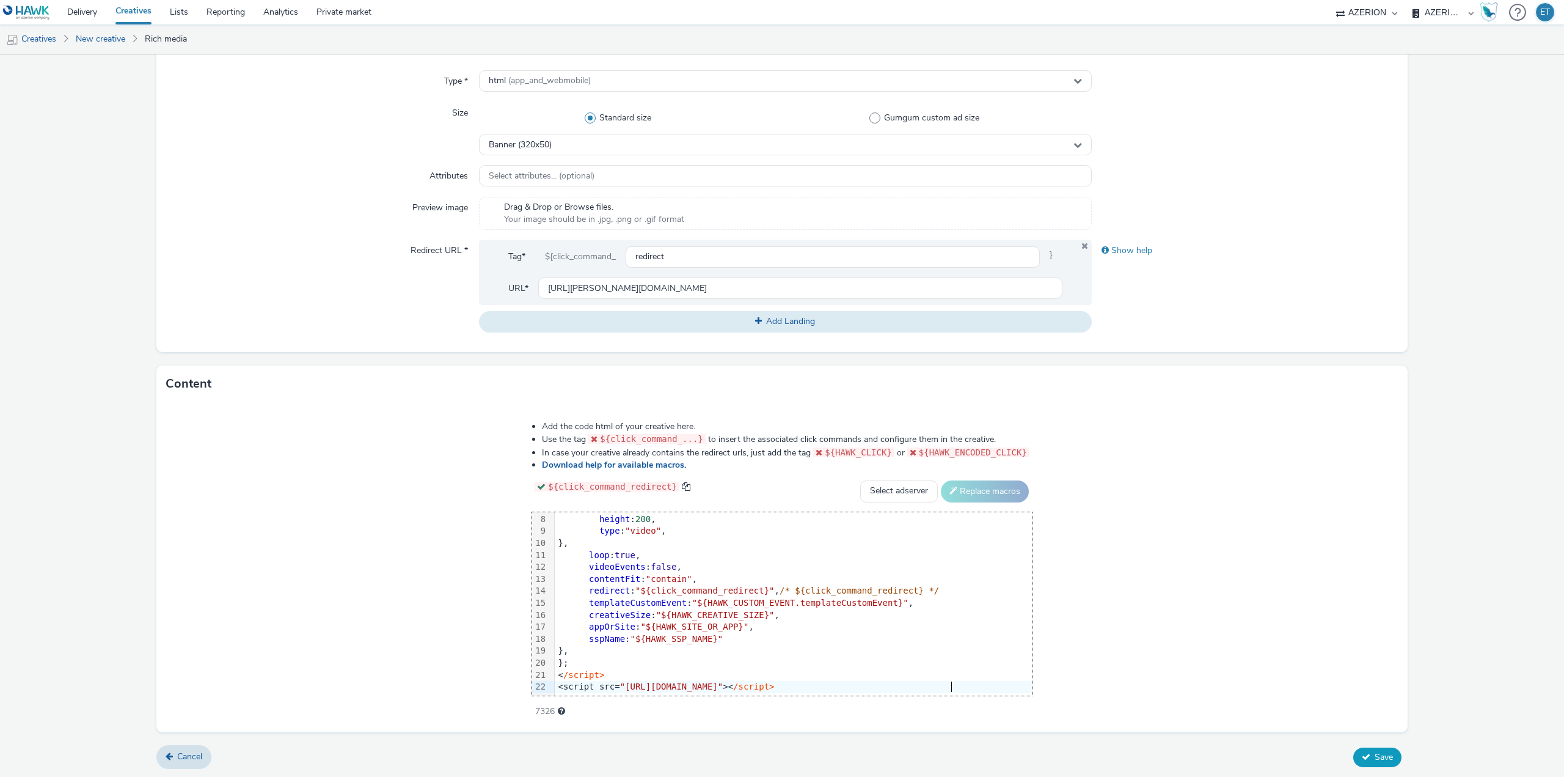
click at [1366, 747] on button "Save" at bounding box center [1377, 757] width 48 height 20
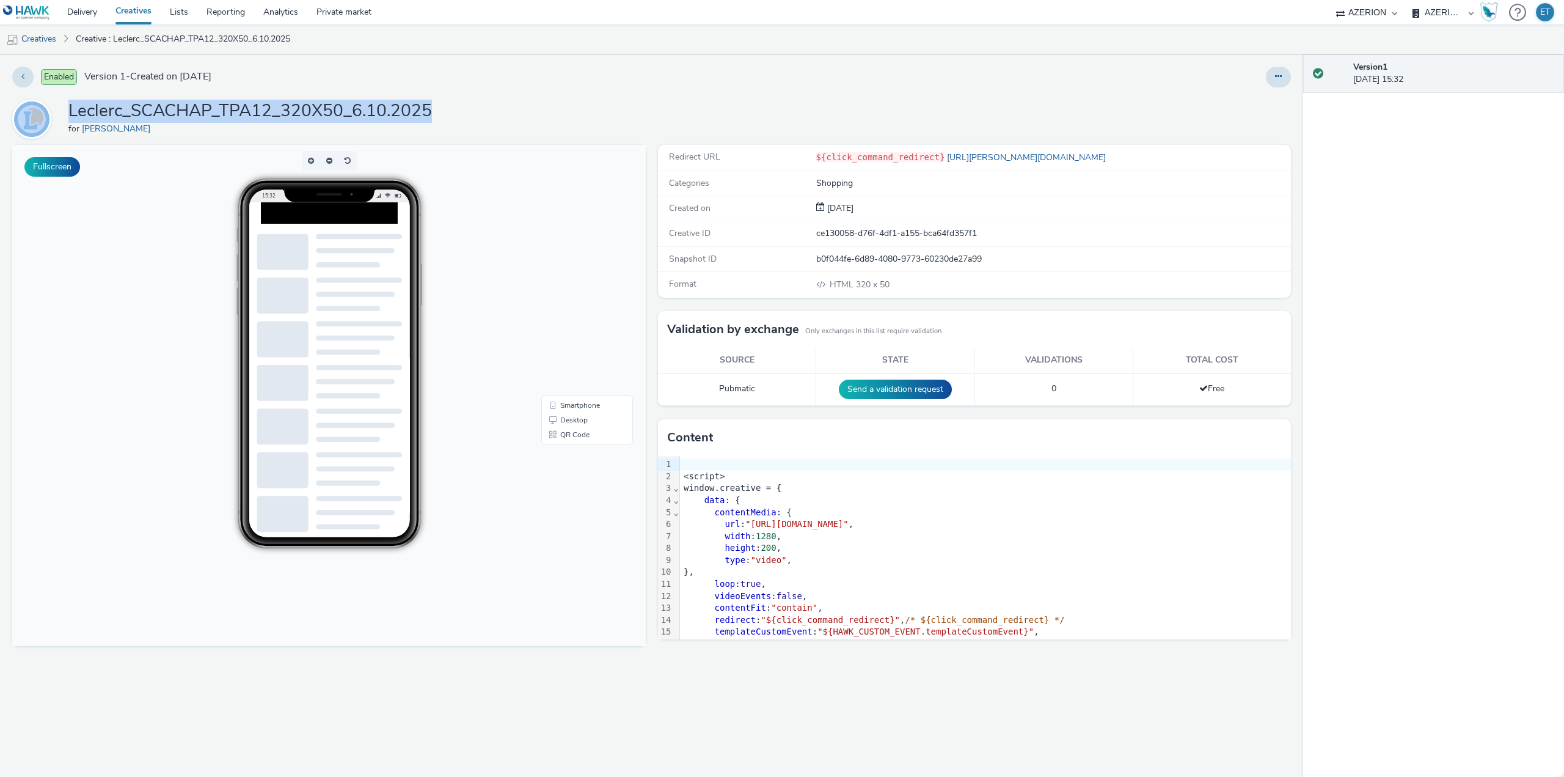
drag, startPoint x: 483, startPoint y: 104, endPoint x: 53, endPoint y: 95, distance: 429.6
click at [53, 95] on div "Enabled Version 1 - Created on [DATE] Leclerc_SCACHAP_TPA12_320X50_6.10.2025 fo…" at bounding box center [651, 415] width 1303 height 722
copy div "Leclerc_SCACHAP_TPA12_320X50_6.10.2025"
click at [41, 32] on link "Creatives" at bounding box center [31, 38] width 62 height 29
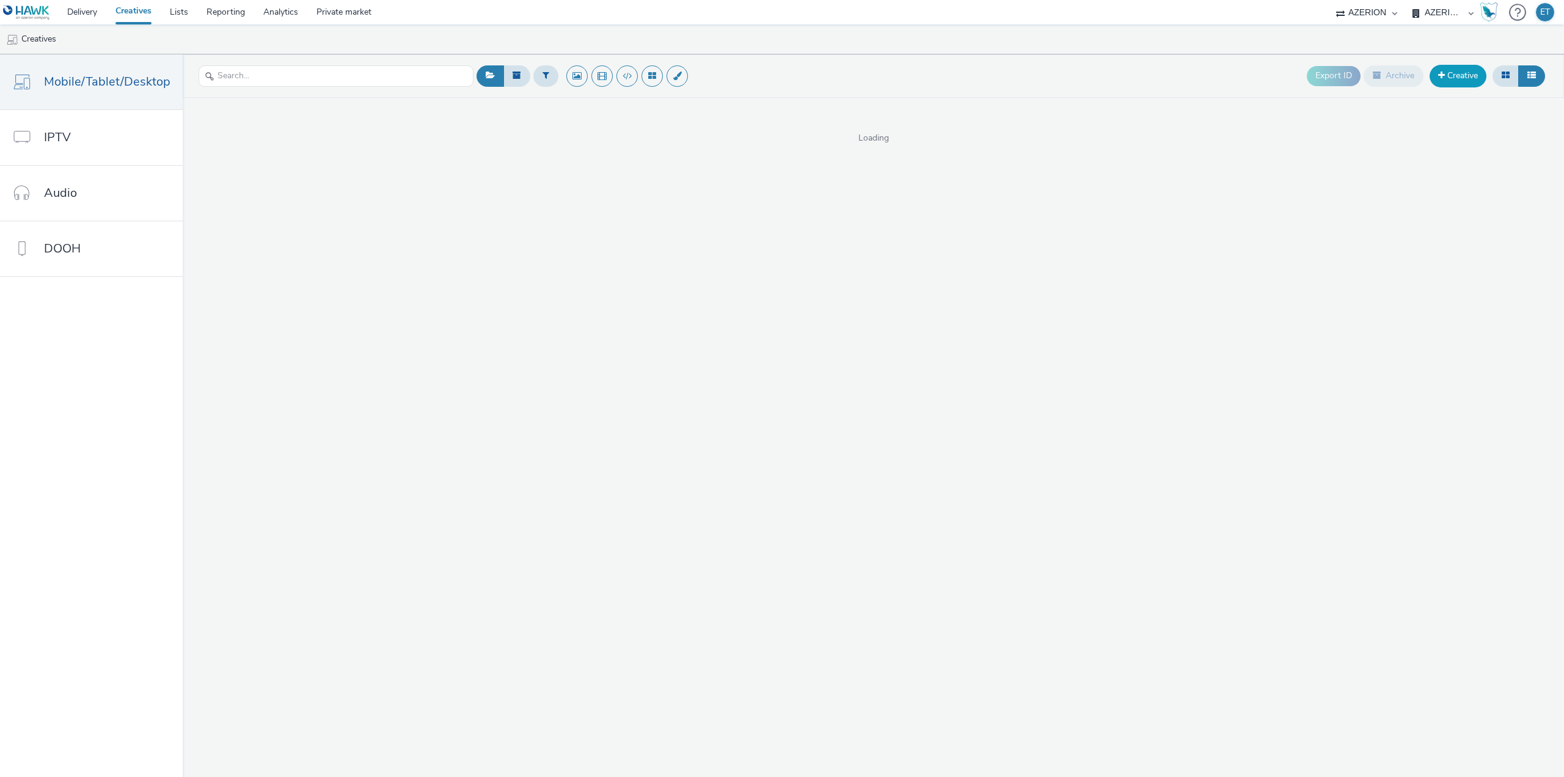
click at [1466, 76] on link "Creative" at bounding box center [1458, 76] width 57 height 22
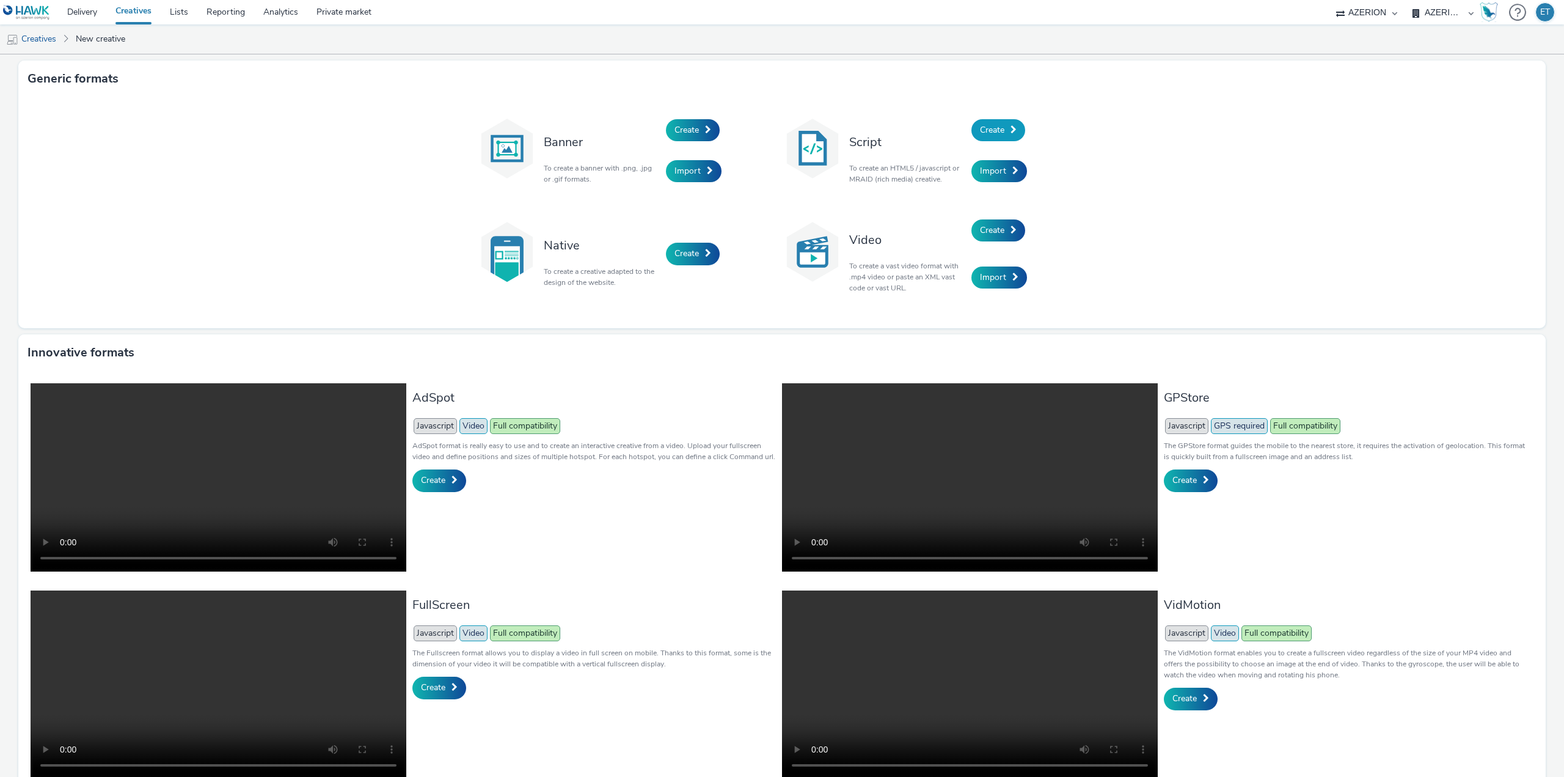
click at [1020, 126] on div "Create" at bounding box center [1029, 130] width 116 height 42
click at [1006, 131] on link "Create" at bounding box center [998, 130] width 54 height 22
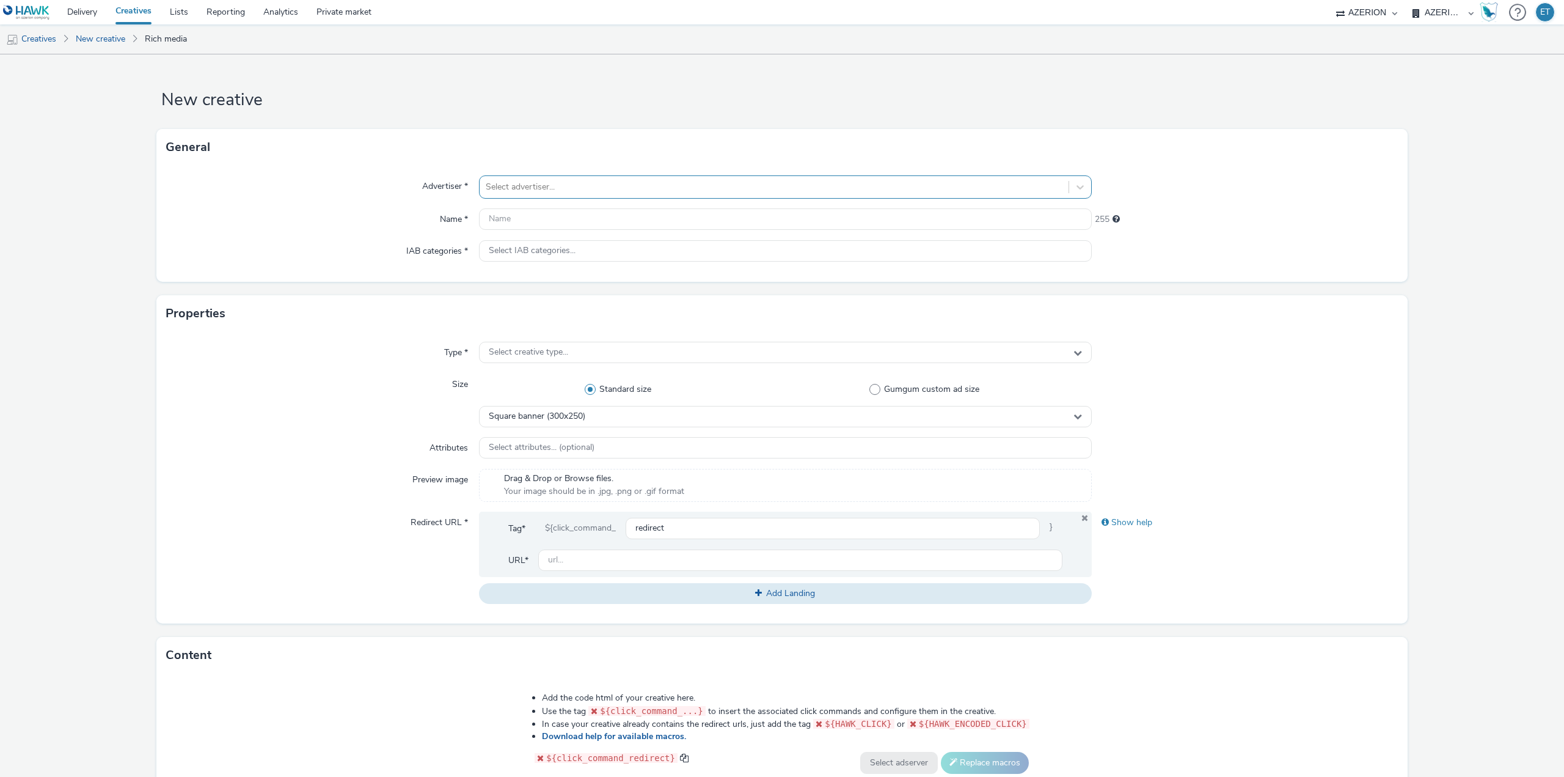
click at [780, 195] on div "Select advertiser..." at bounding box center [774, 187] width 589 height 20
type input "lecl"
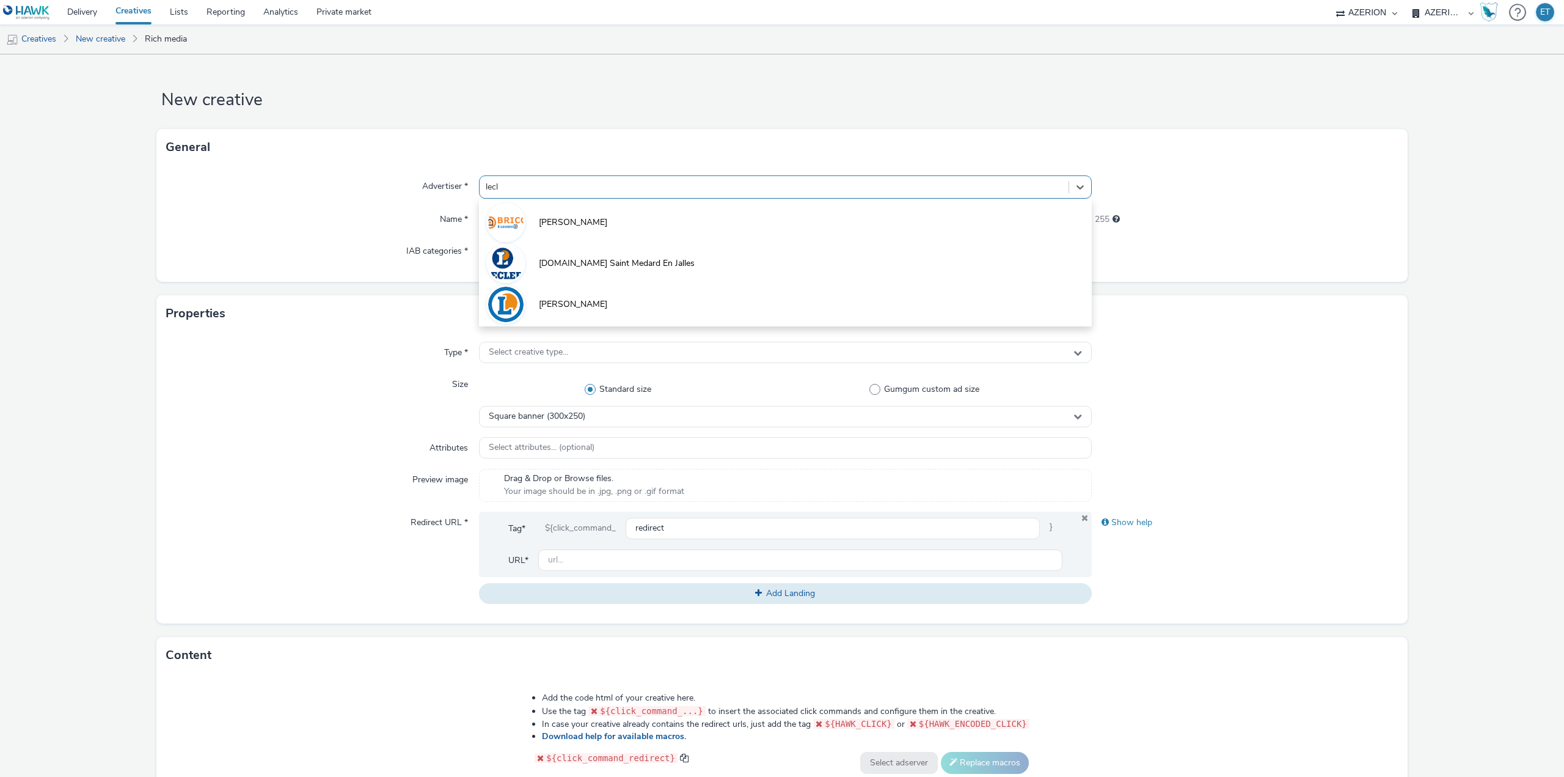
click at [697, 309] on li "[PERSON_NAME]" at bounding box center [785, 303] width 613 height 41
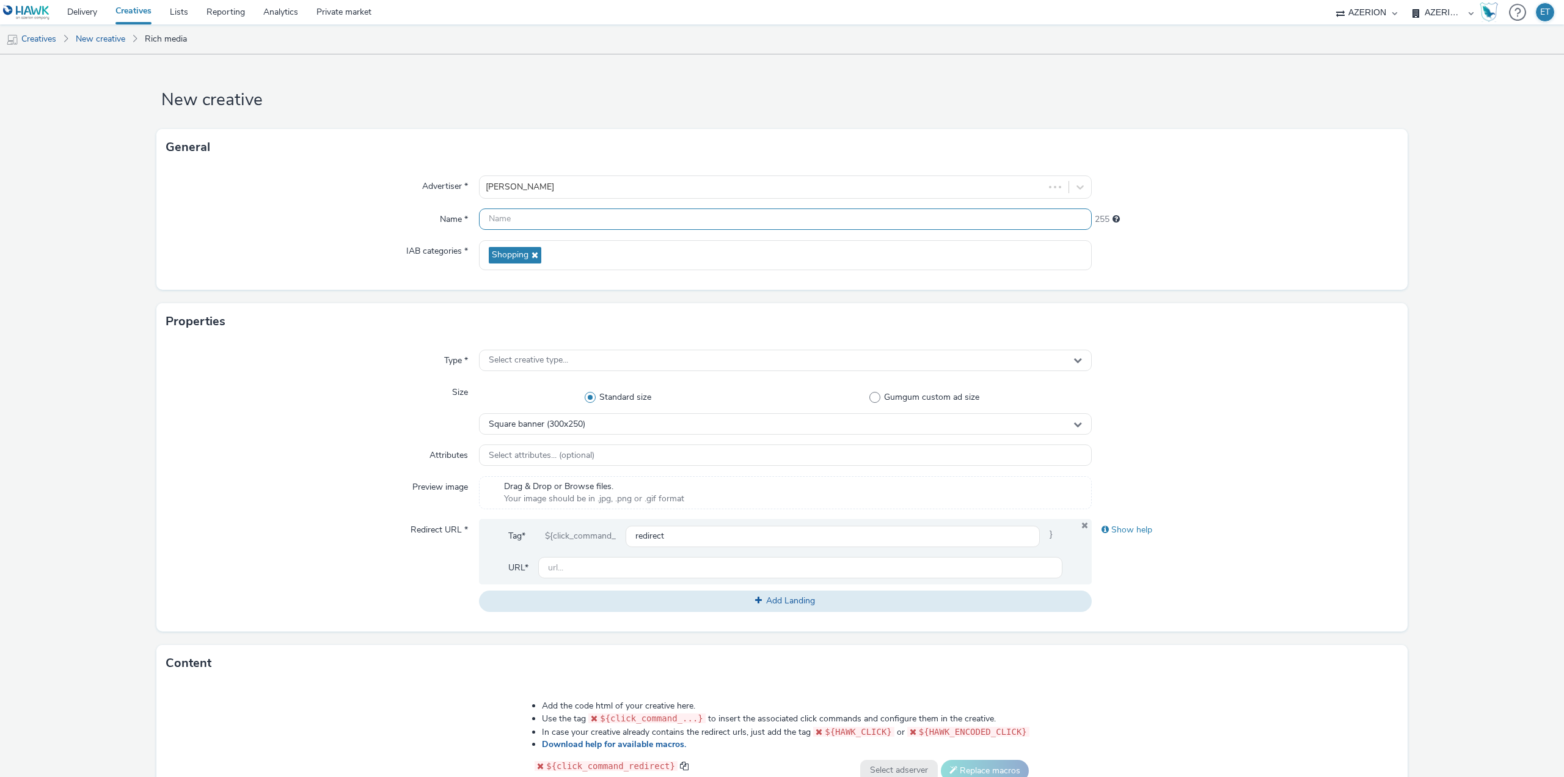
click at [599, 221] on input "text" at bounding box center [785, 218] width 613 height 21
paste input "Leclerc_SCACHAP_TPA12_320X50_6.10.2025"
click at [604, 218] on input "Leclerc_SCACHAP_TPA12_320X50_6.10.2025" at bounding box center [785, 218] width 613 height 21
type input "Leclerc_SCACHAP_TPA12_300X250_6.10.2025"
click at [123, 312] on form "New creative General Advertiser * [PERSON_NAME] Name * Leclerc_SCACHAP_TPA12_30…" at bounding box center [782, 555] width 1564 height 1003
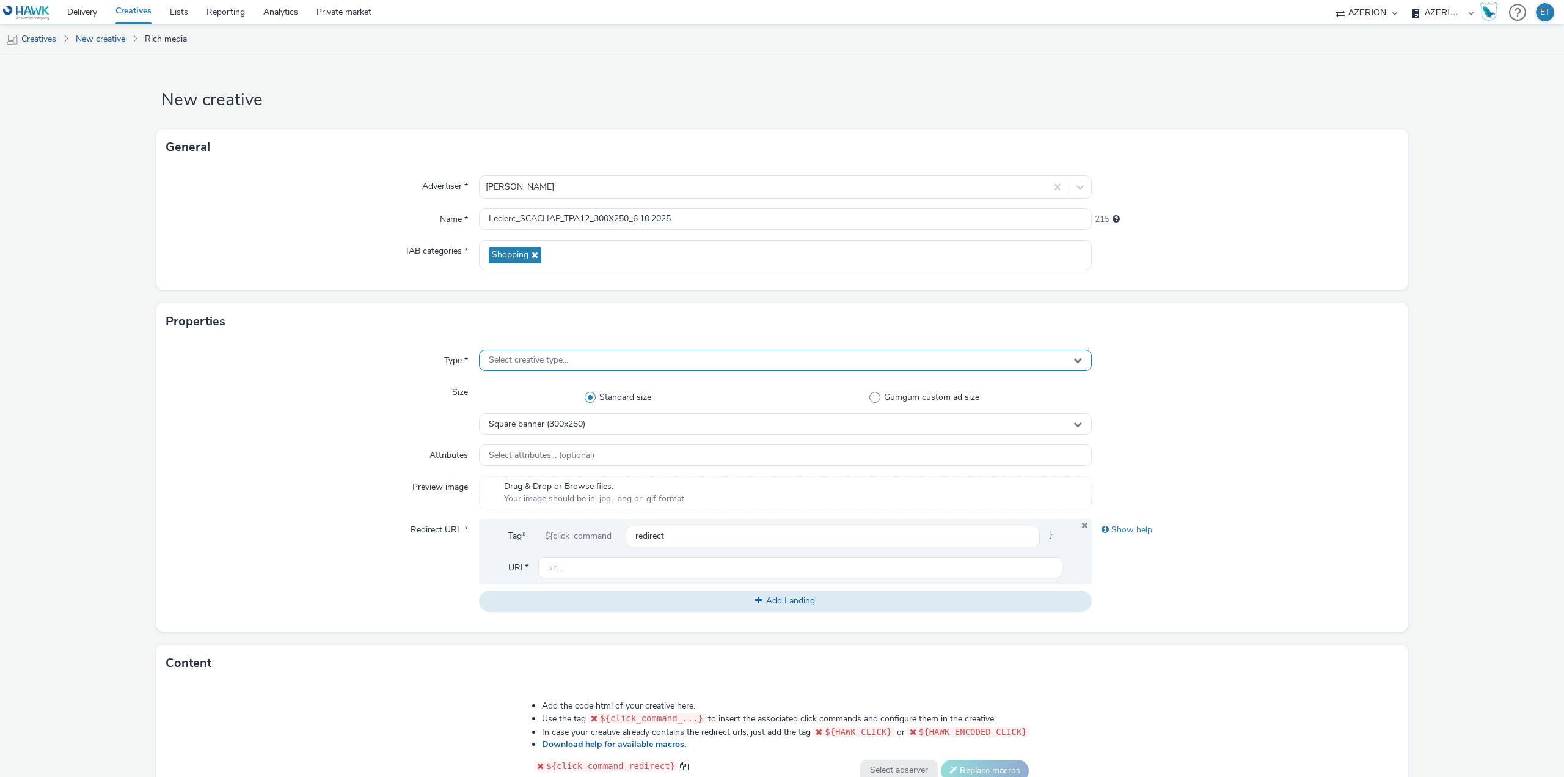
click at [563, 359] on span "Select creative type..." at bounding box center [528, 360] width 79 height 10
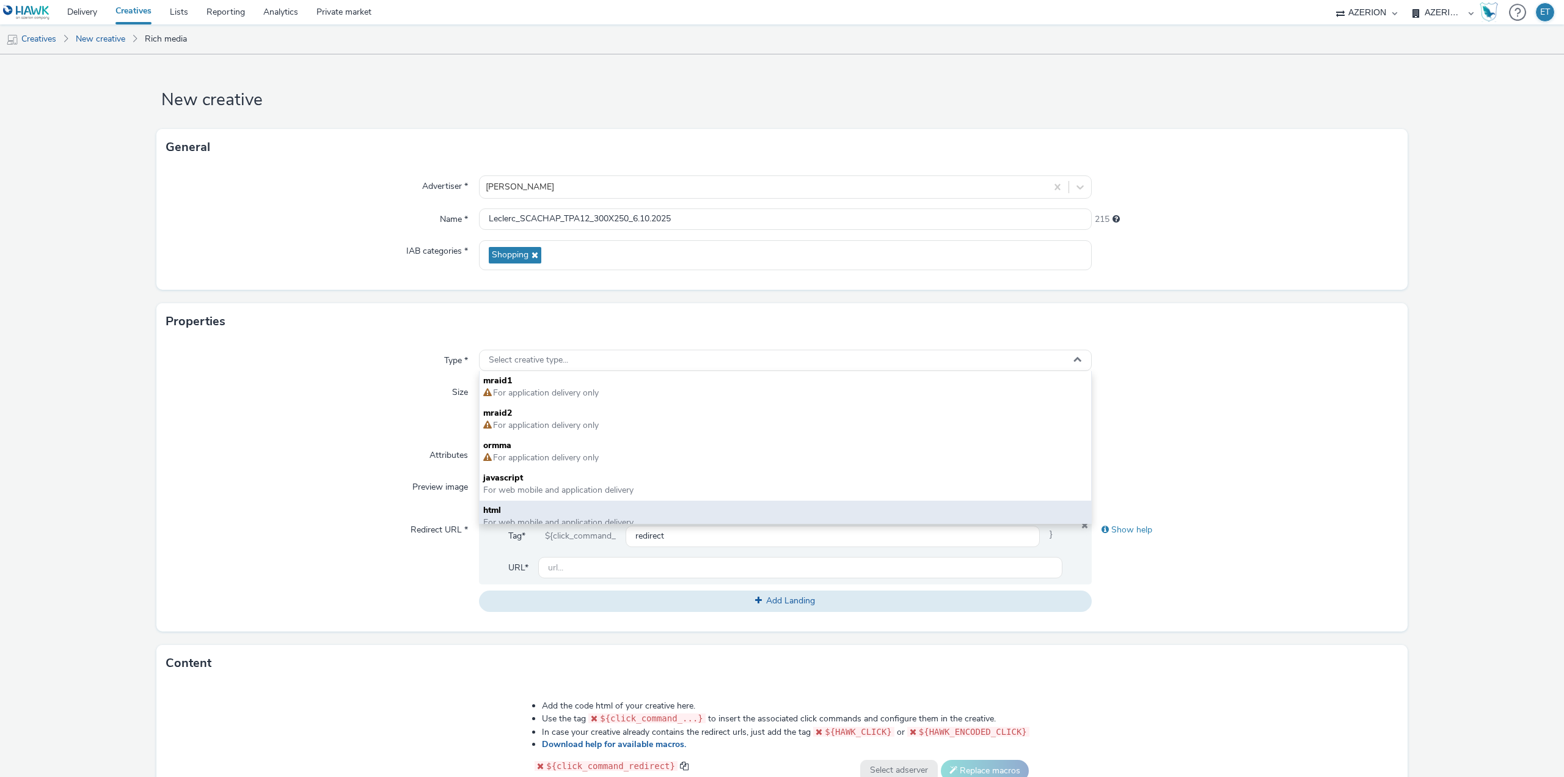
click at [583, 505] on span "html" at bounding box center [785, 510] width 604 height 12
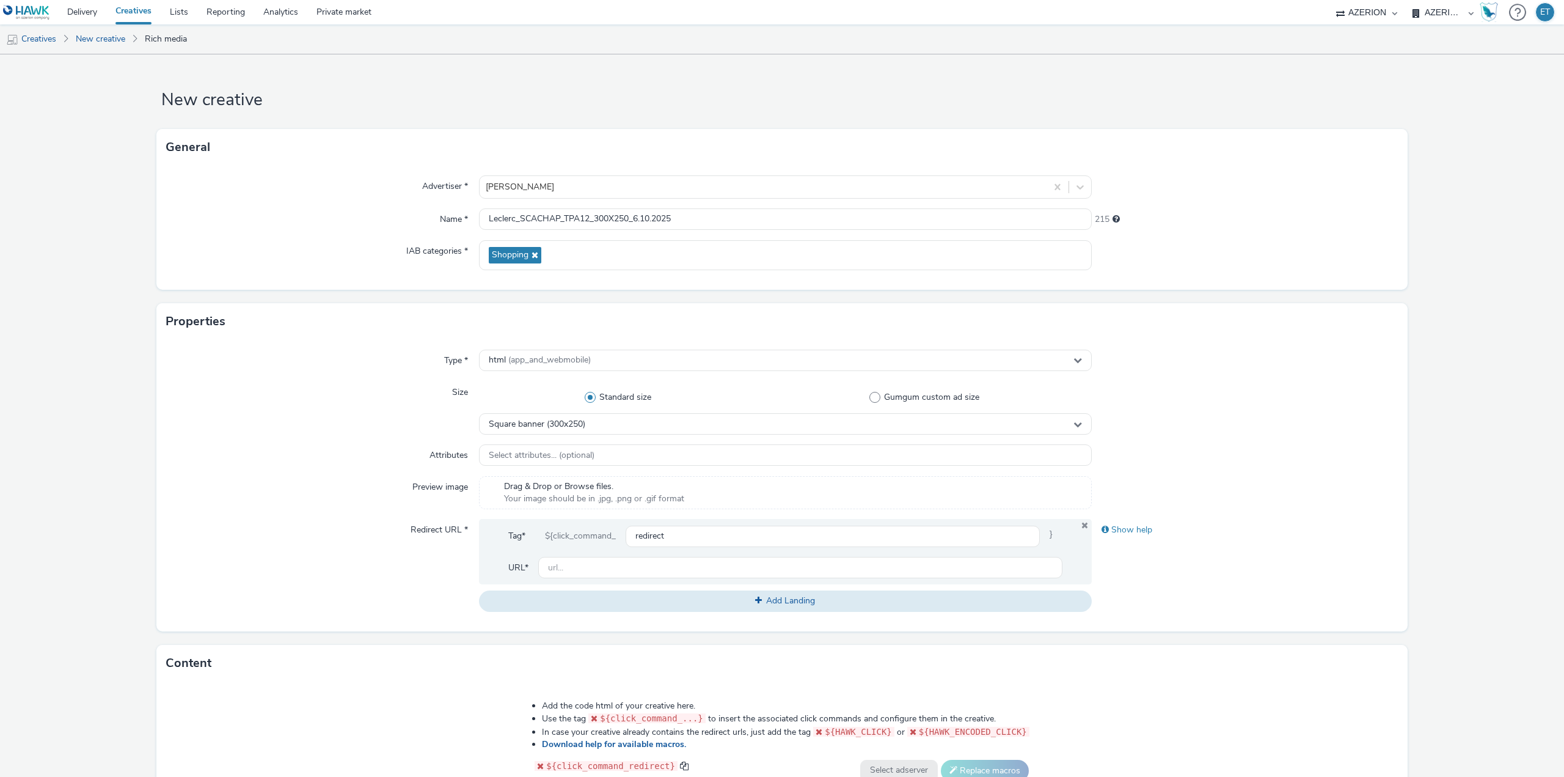
click at [394, 426] on div "Size" at bounding box center [322, 407] width 313 height 53
click at [609, 568] on input "text" at bounding box center [800, 567] width 524 height 21
type input "[URL][PERSON_NAME][DOMAIN_NAME]"
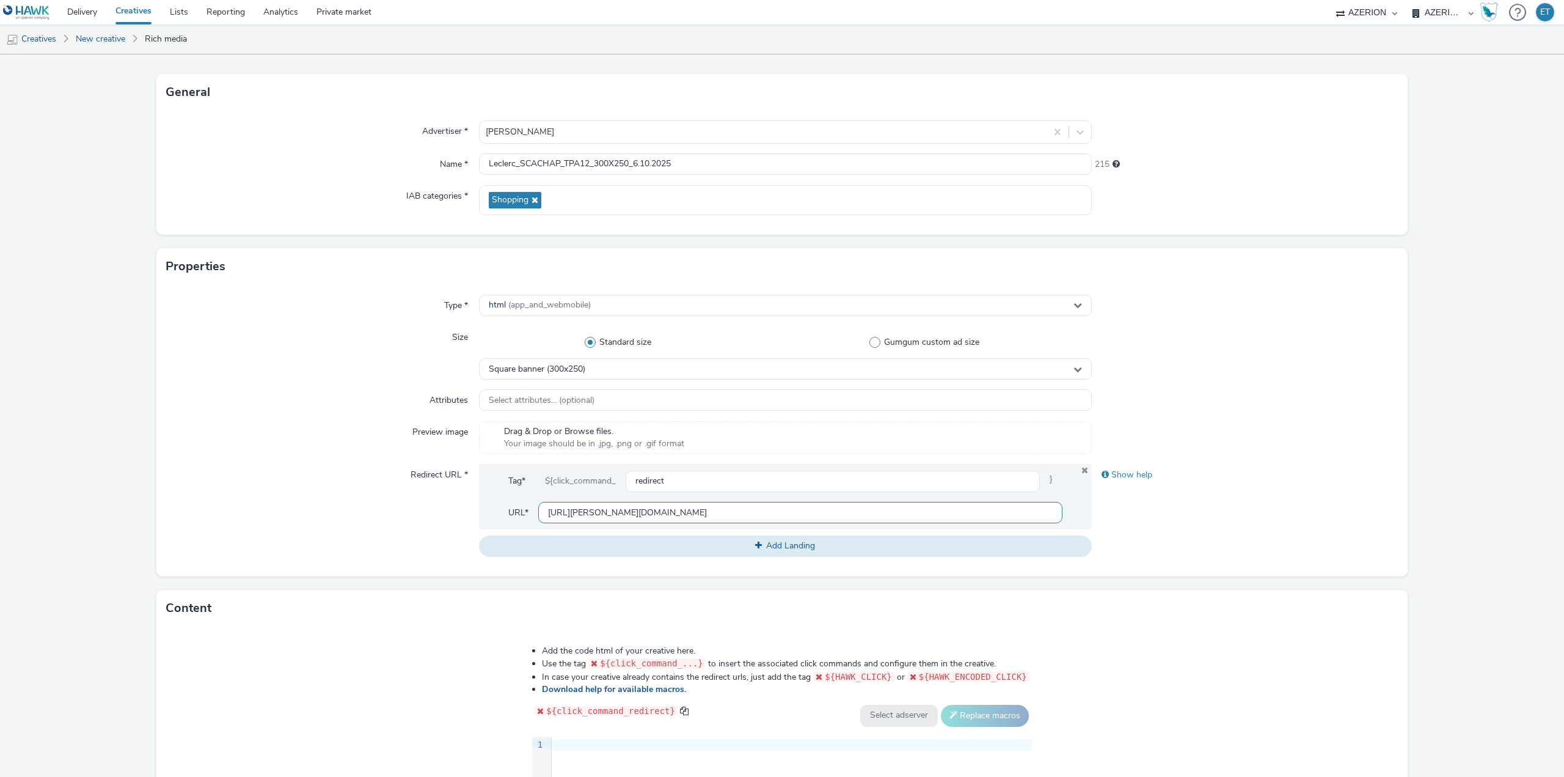
scroll to position [183, 0]
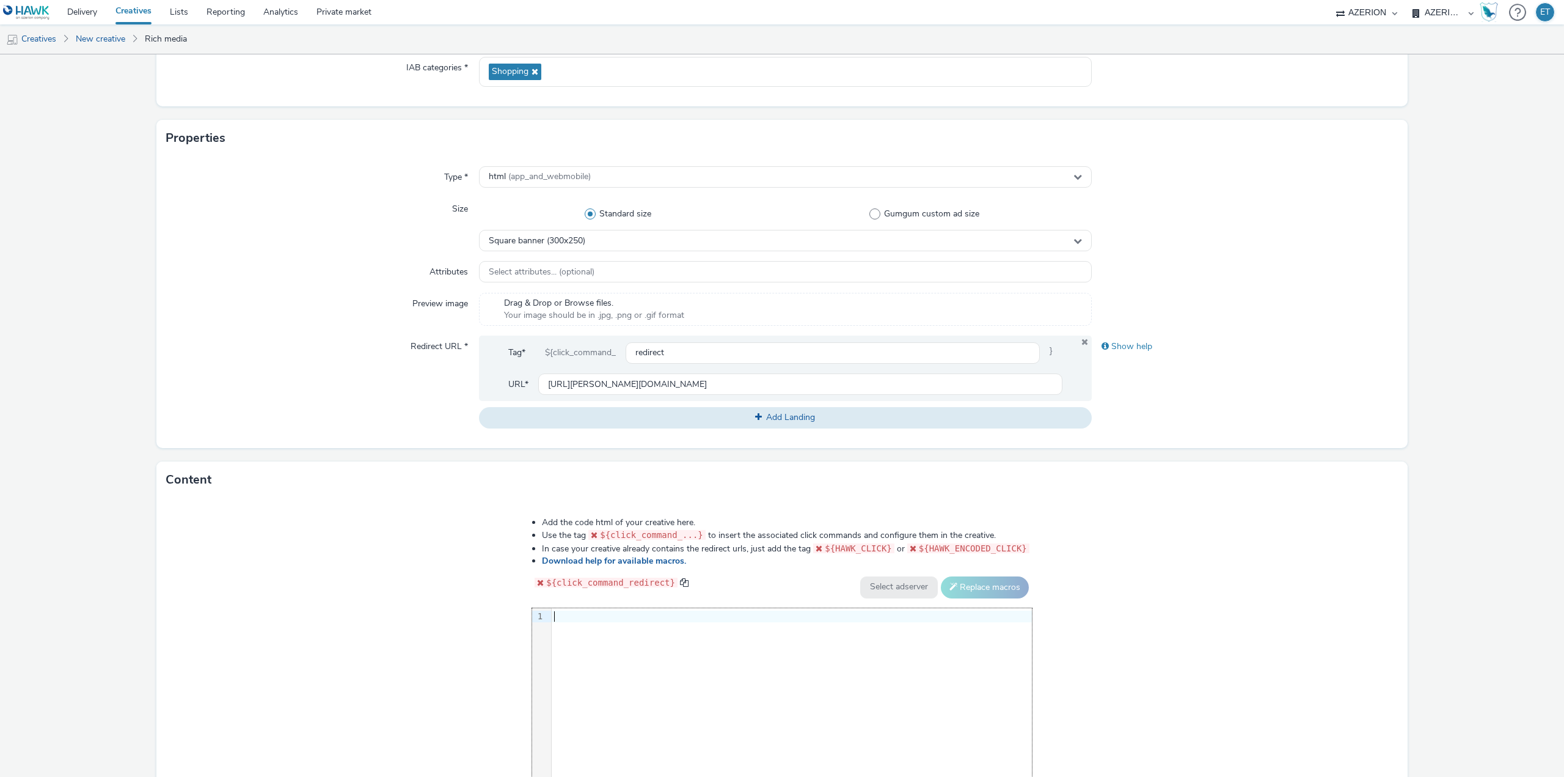
click at [628, 611] on div at bounding box center [792, 616] width 480 height 12
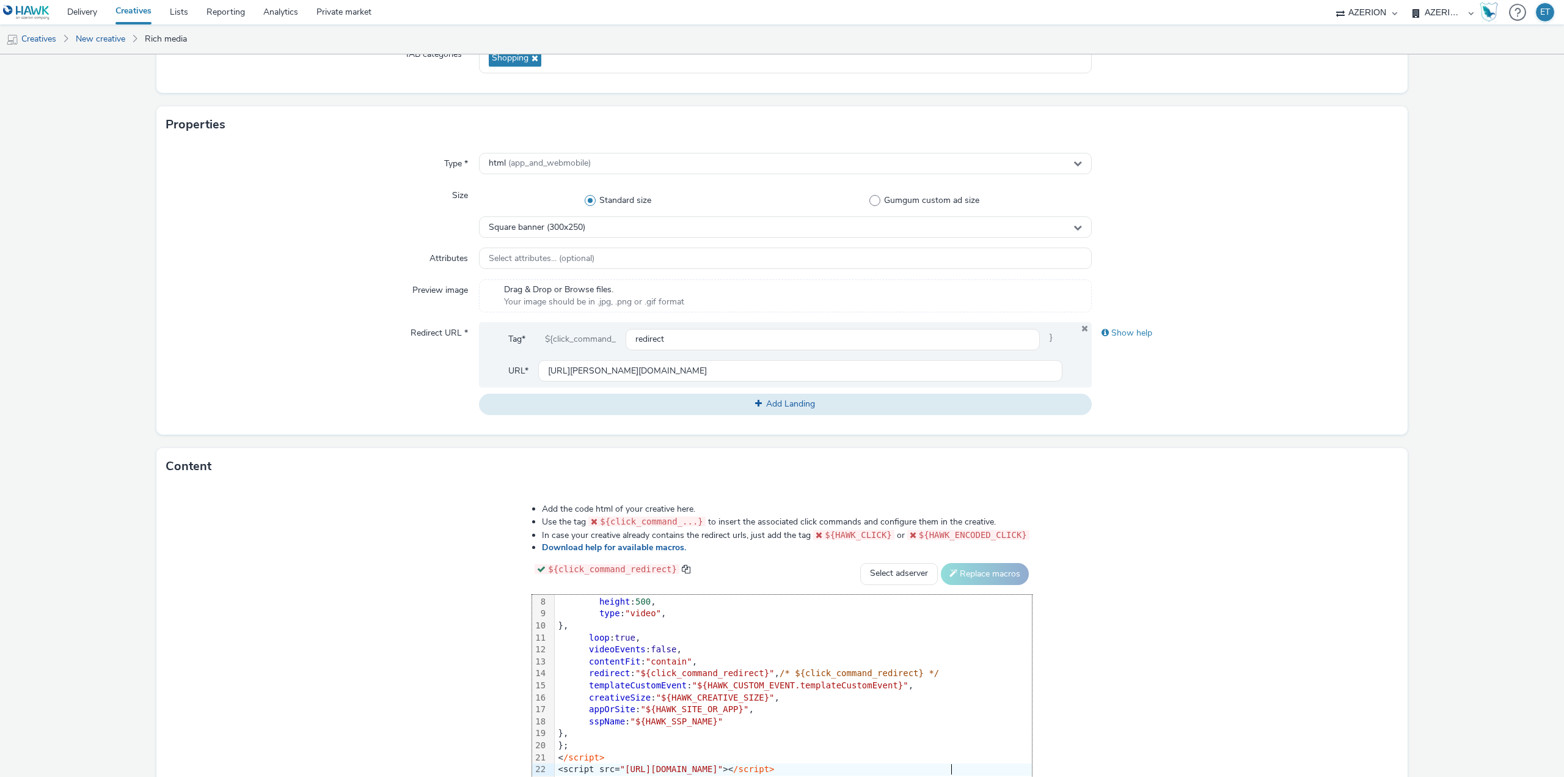
scroll to position [208, 0]
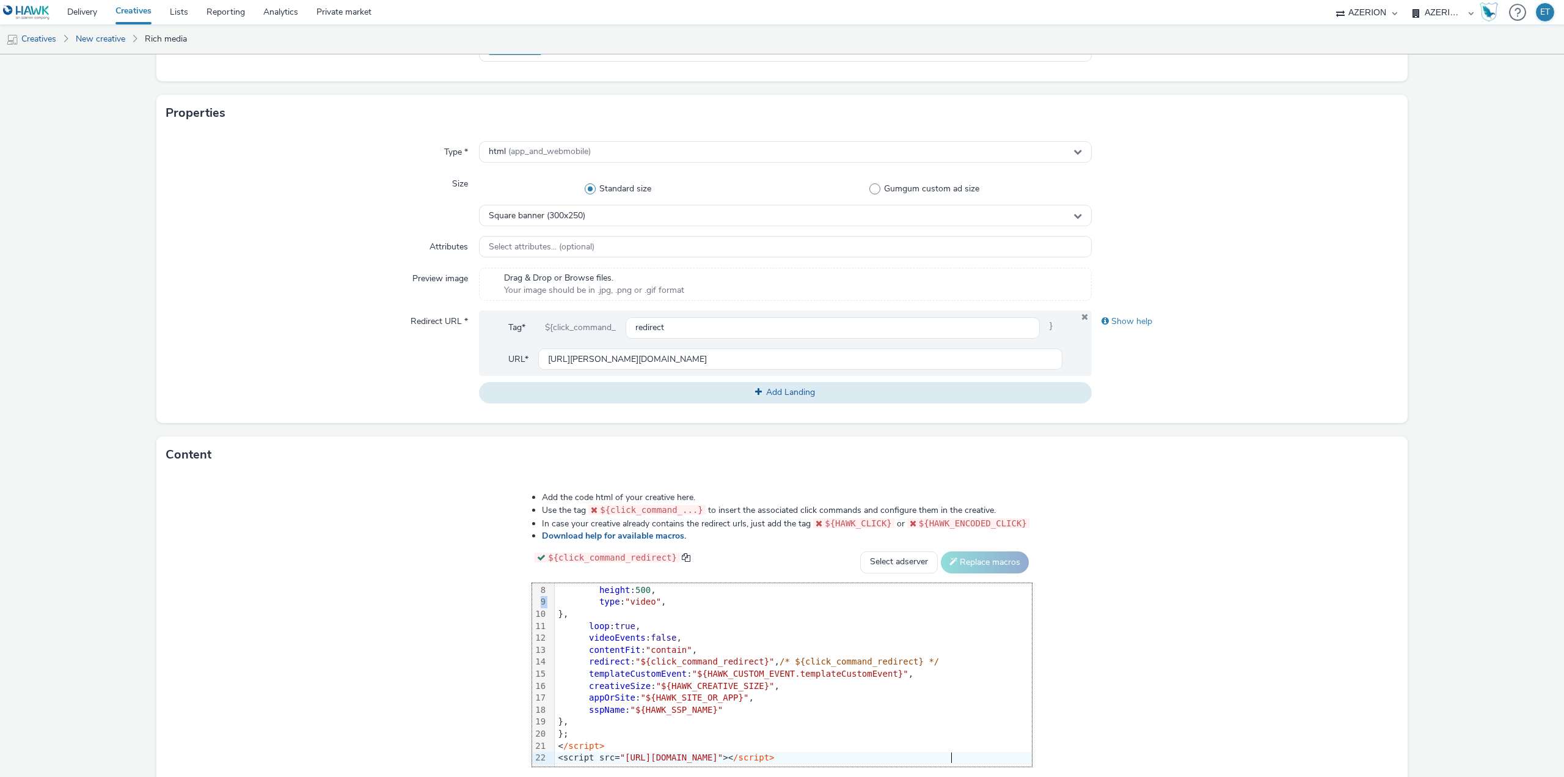
click at [274, 608] on div "Add the code html of your creative here. Use the tag ${click_command_...} to in…" at bounding box center [781, 638] width 1251 height 330
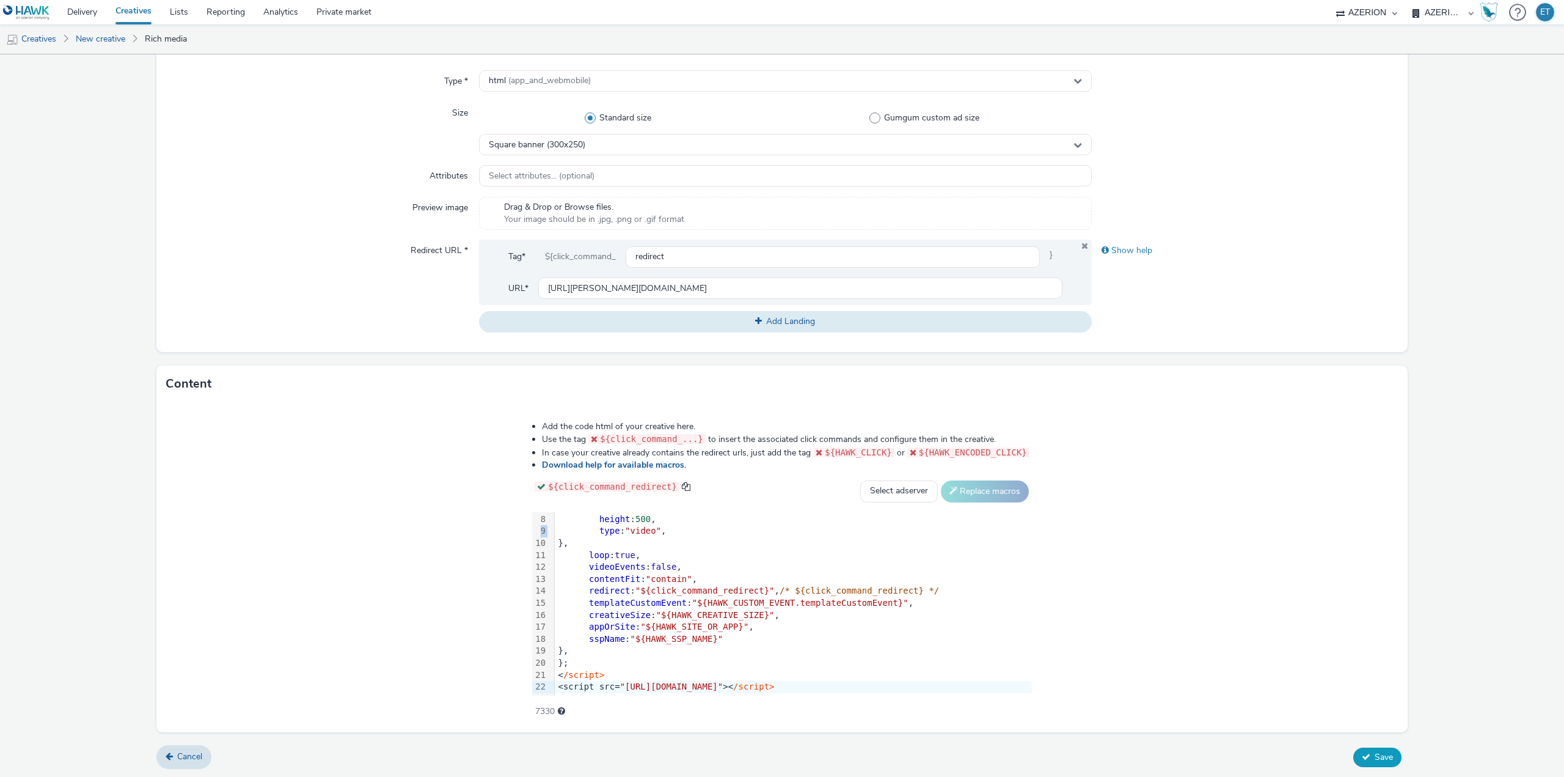
click at [1359, 748] on button "Save" at bounding box center [1377, 757] width 48 height 20
